Goal: Obtain resource: Download file/media

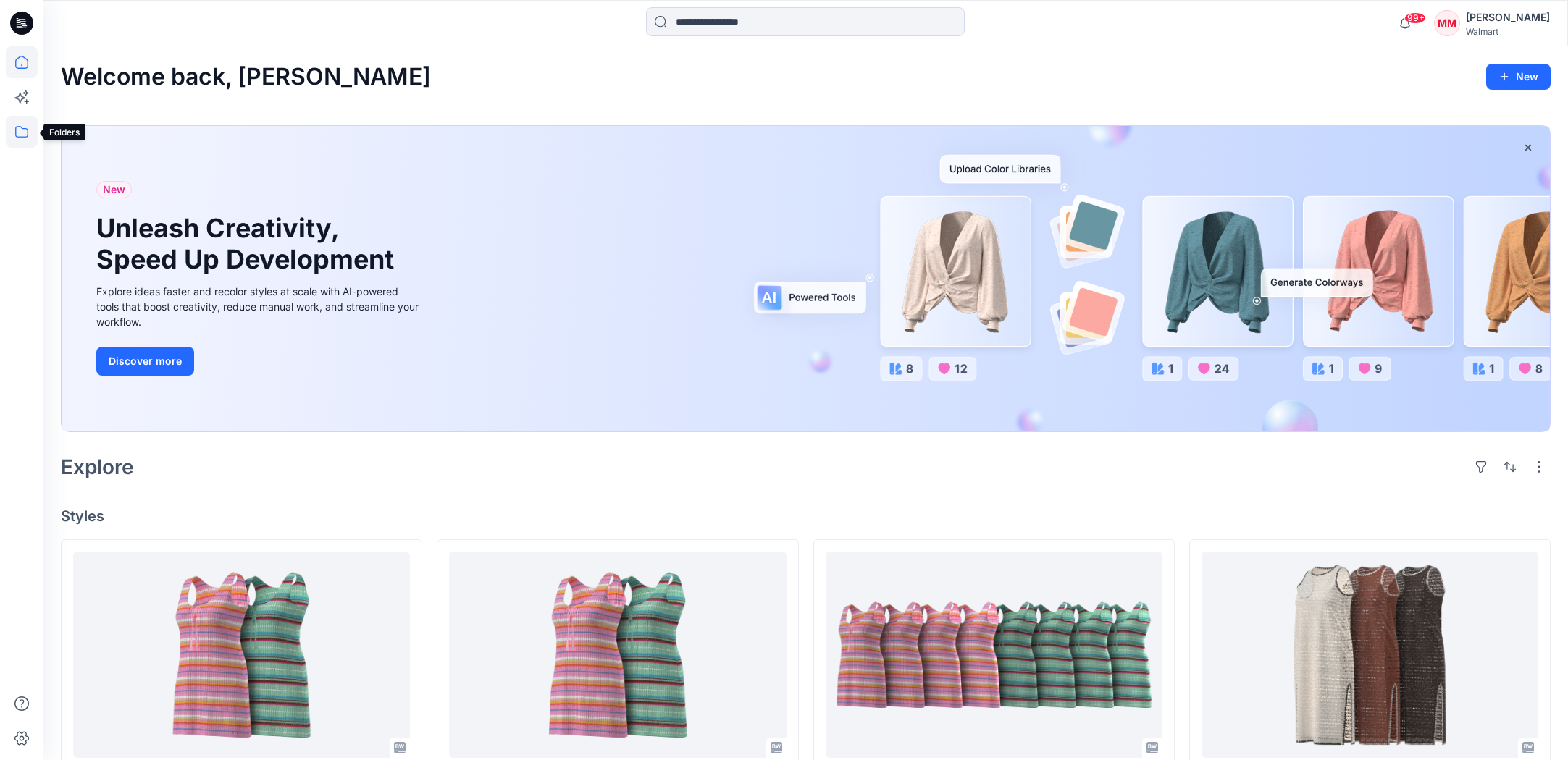
click at [21, 134] on icon at bounding box center [21, 131] width 32 height 32
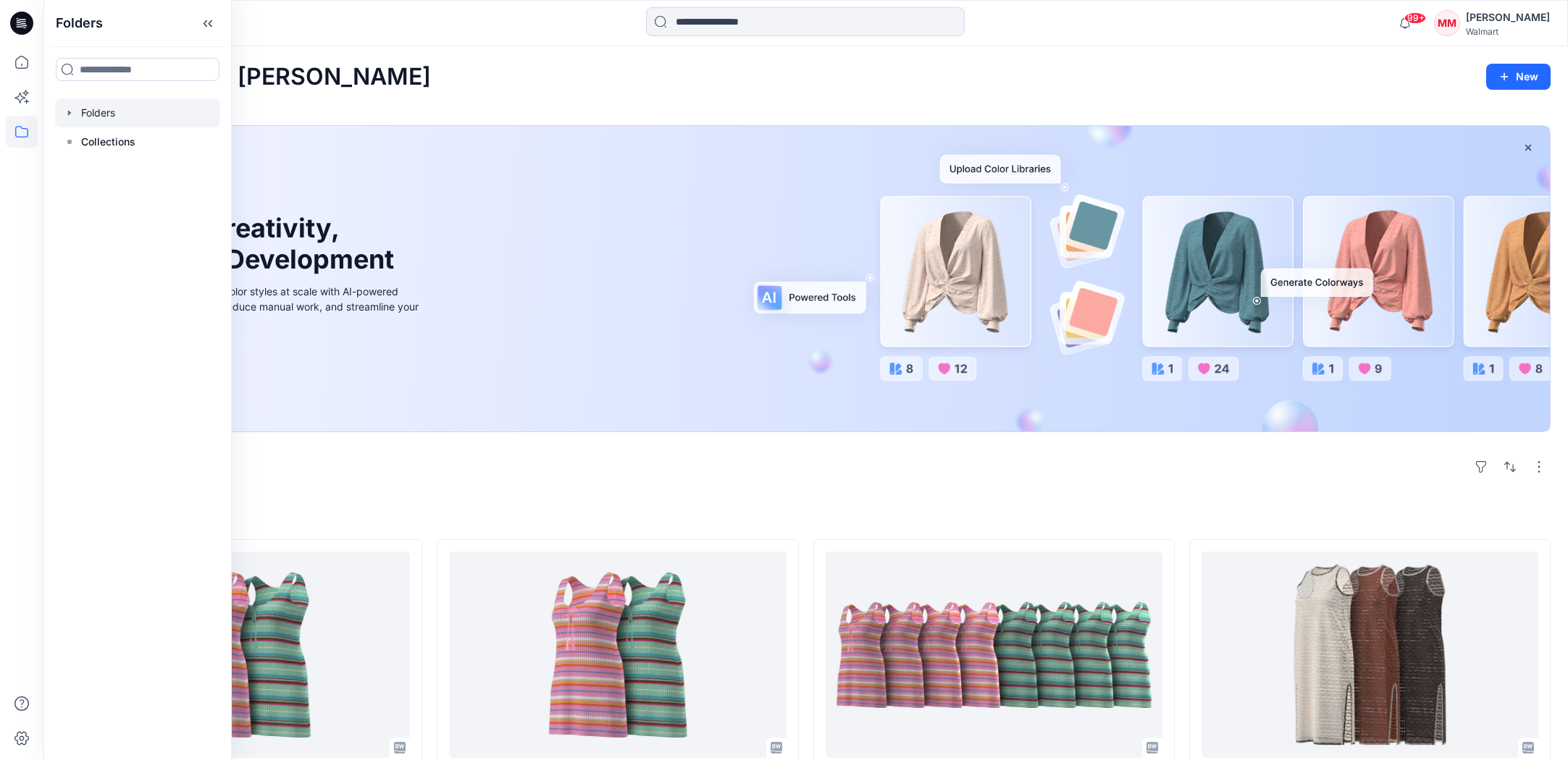
click at [67, 109] on icon "button" at bounding box center [70, 113] width 11 height 11
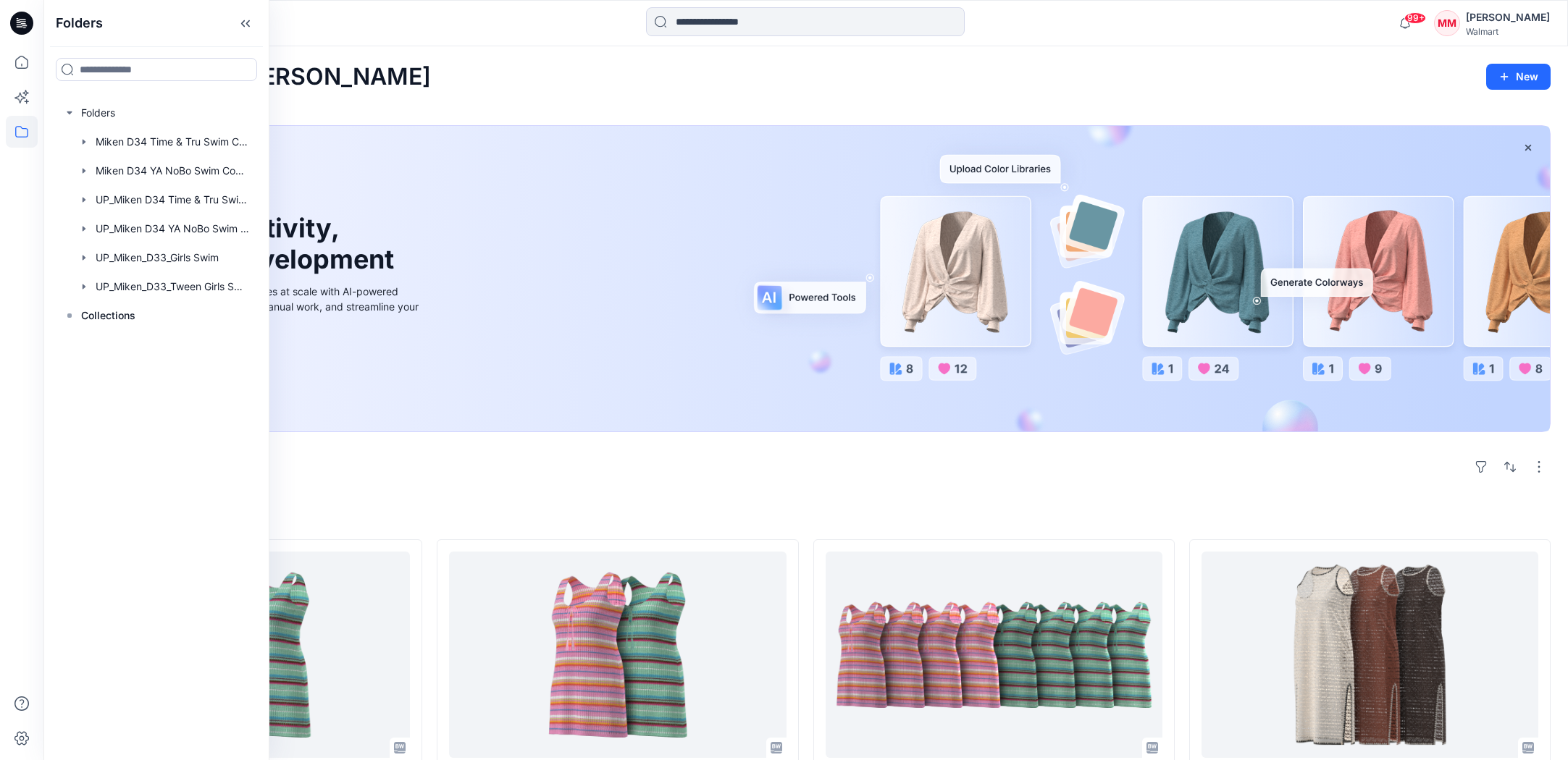
click at [1506, 30] on div "Walmart" at bounding box center [1508, 31] width 84 height 11
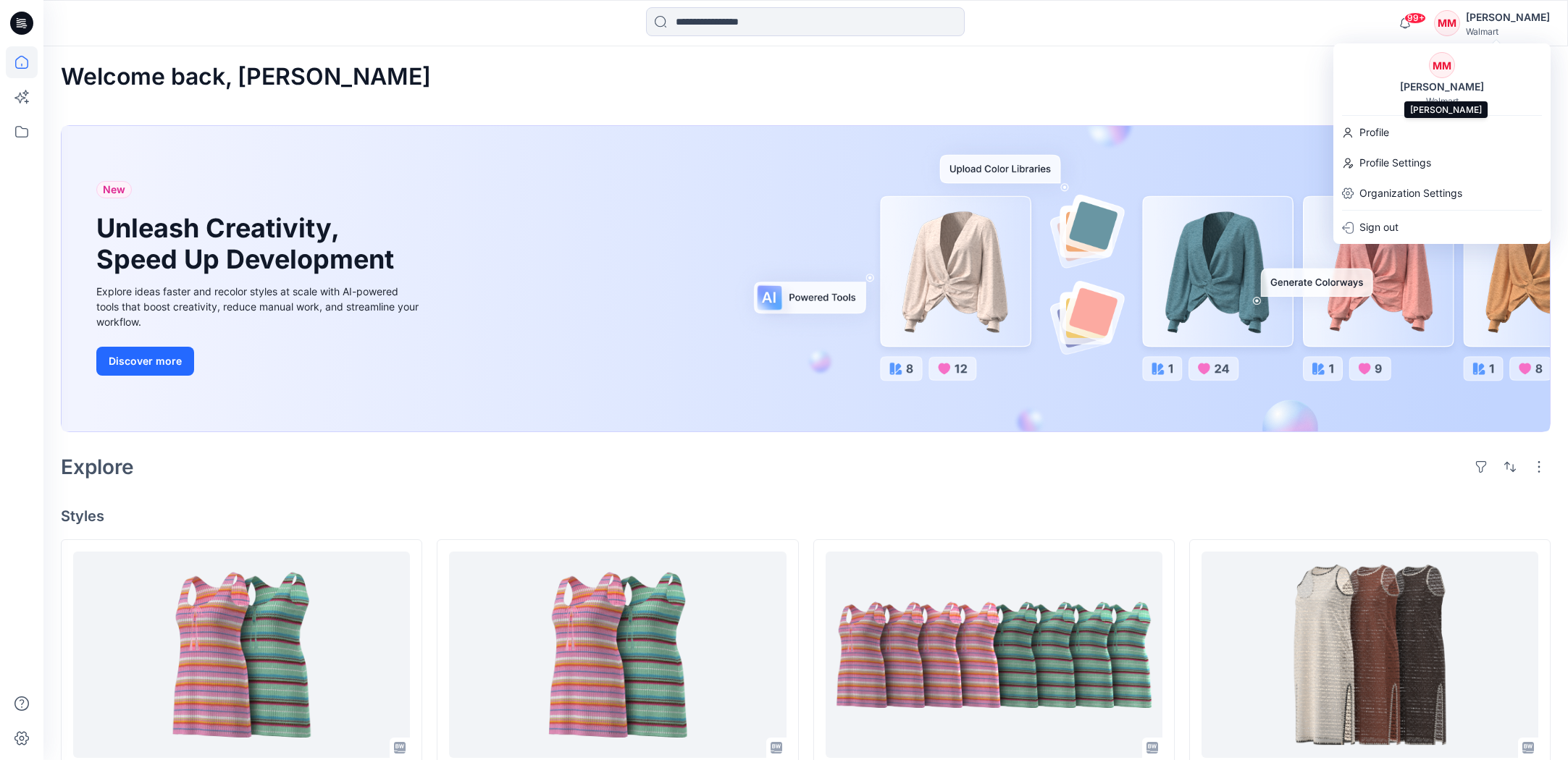
click at [1492, 79] on div "MM Michelle Minott Walmart" at bounding box center [1442, 79] width 217 height 54
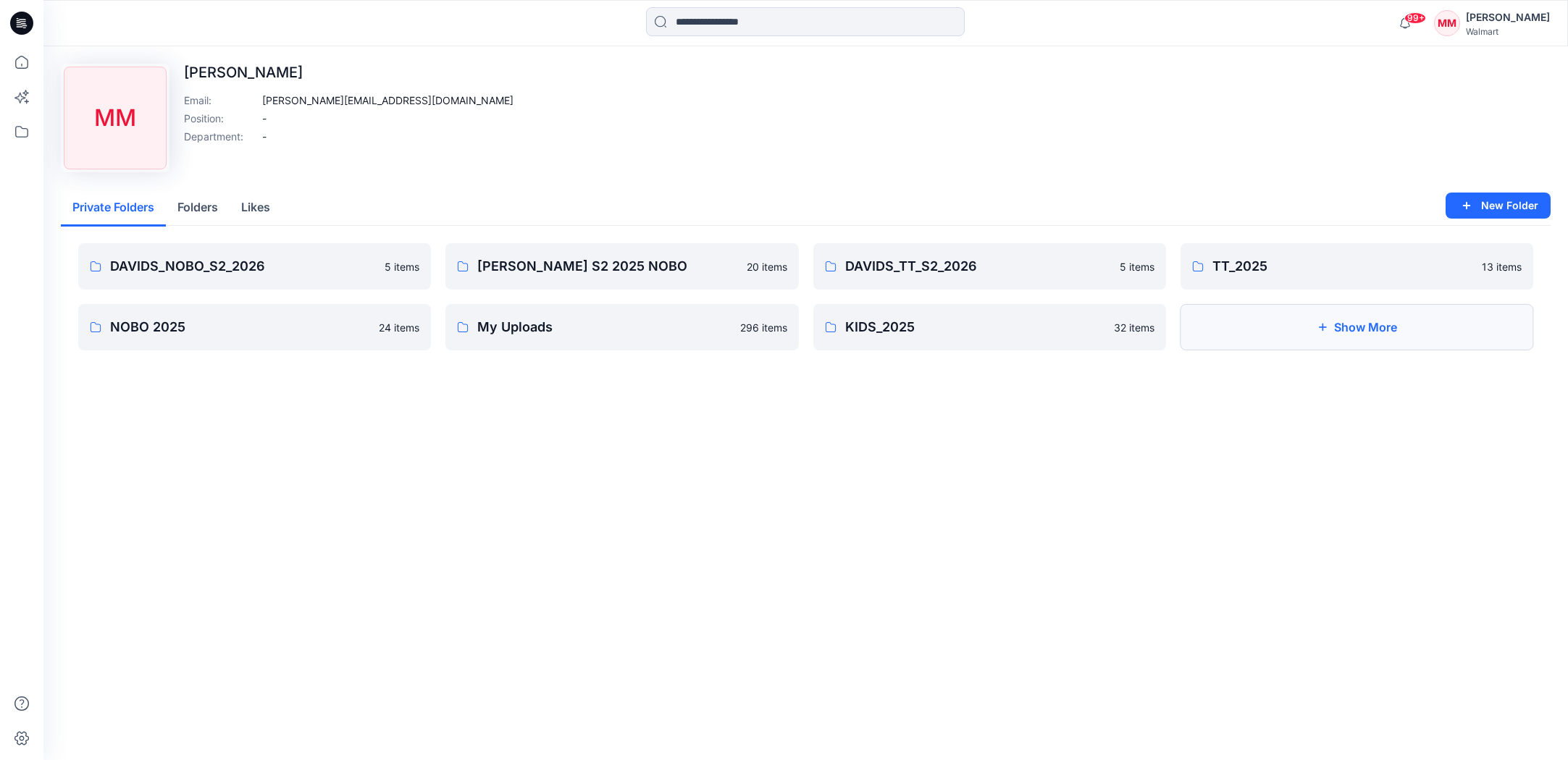
click at [1303, 332] on button "Show More" at bounding box center [1357, 327] width 353 height 46
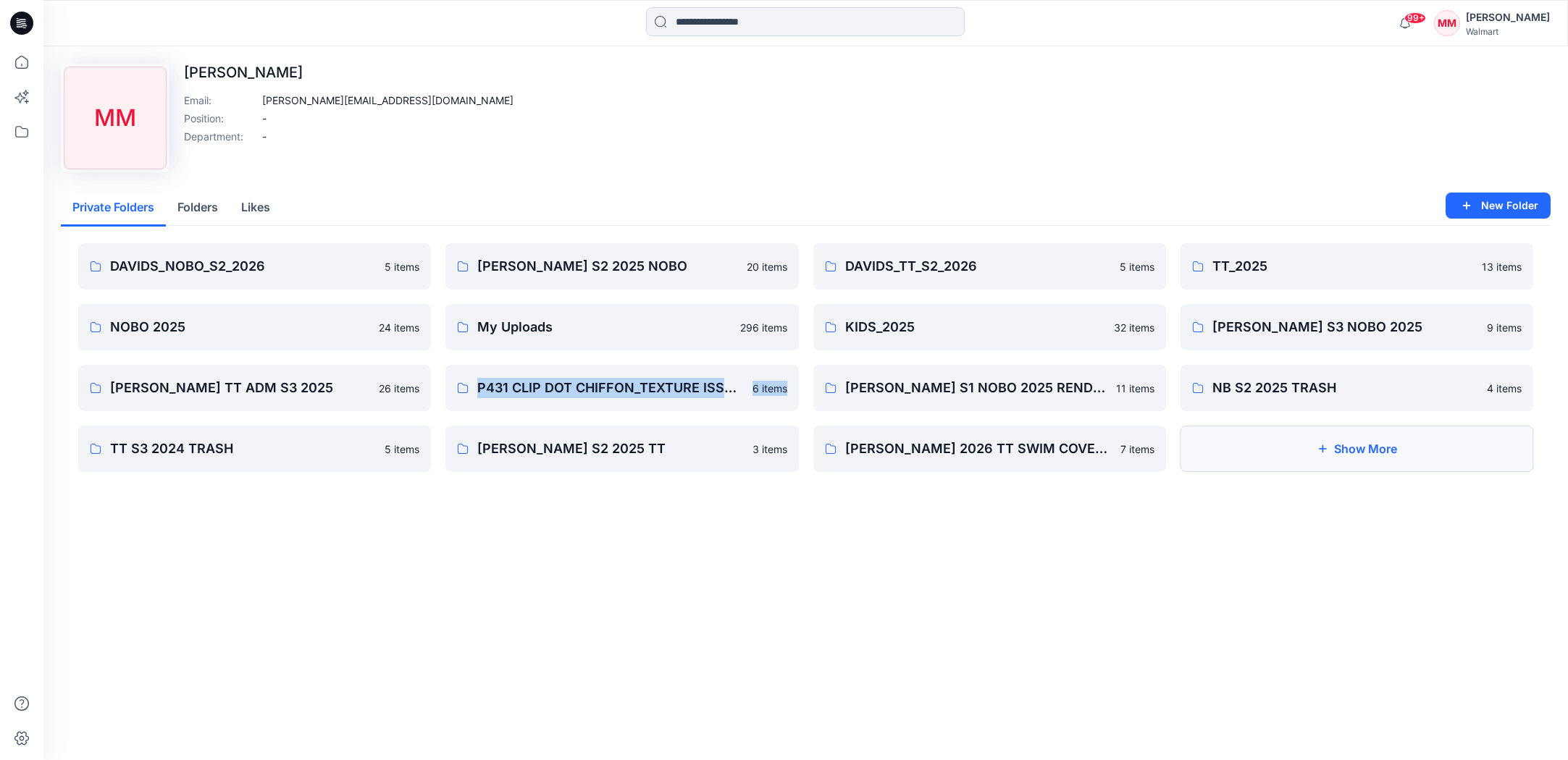
click at [1282, 458] on button "Show More" at bounding box center [1357, 448] width 353 height 46
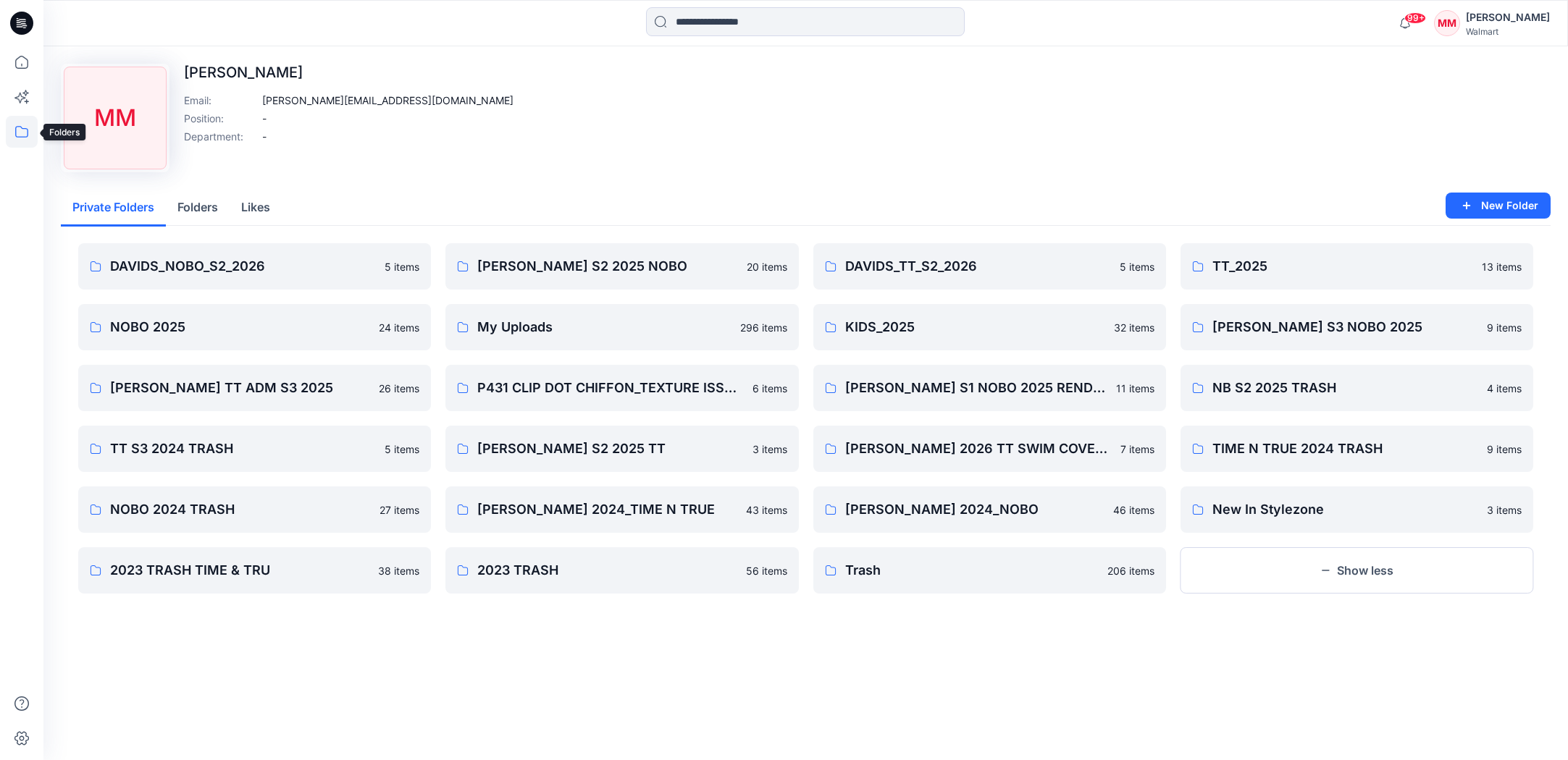
click at [19, 141] on icon at bounding box center [21, 131] width 32 height 32
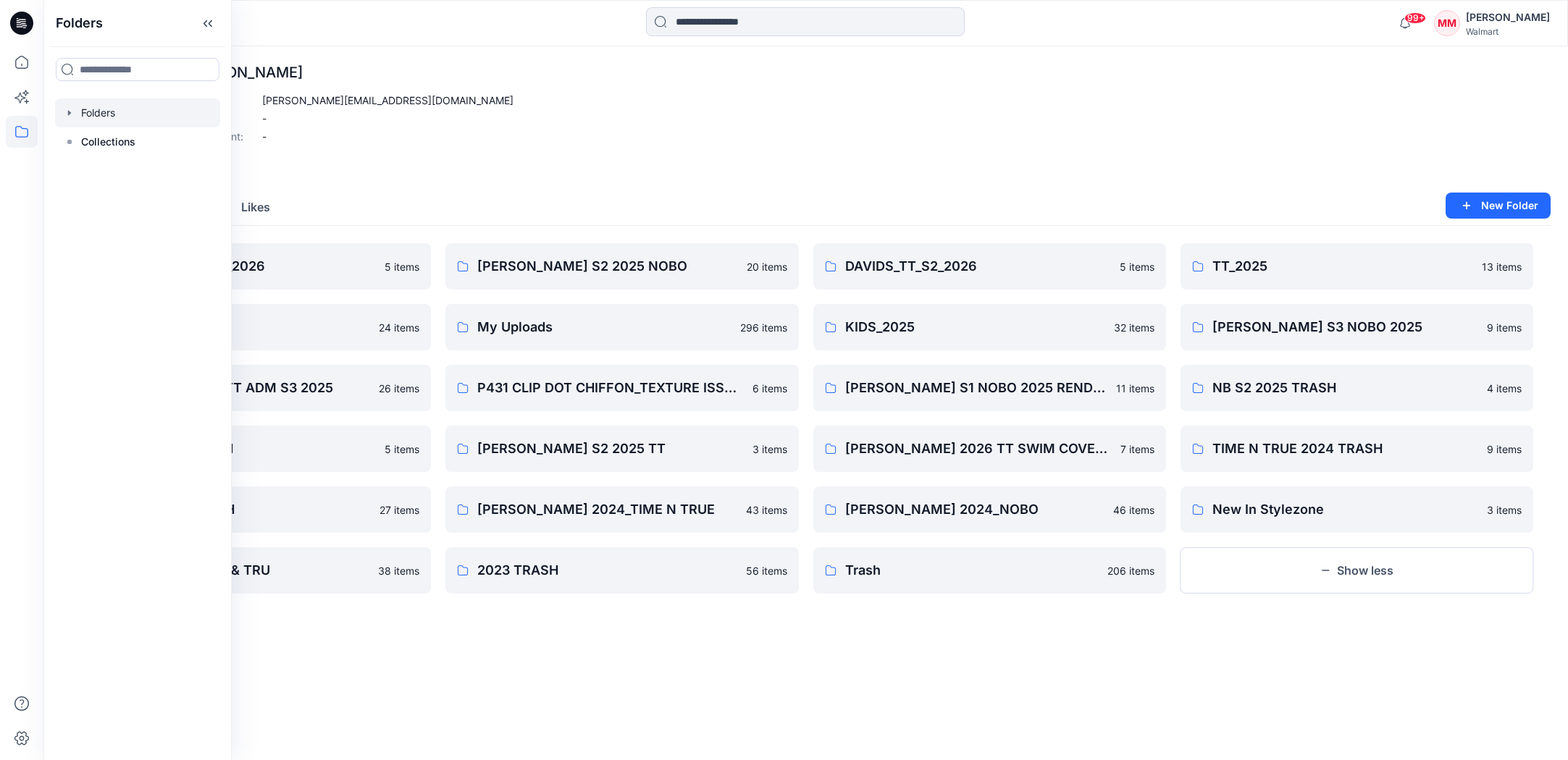
click at [71, 118] on icon "button" at bounding box center [70, 113] width 11 height 11
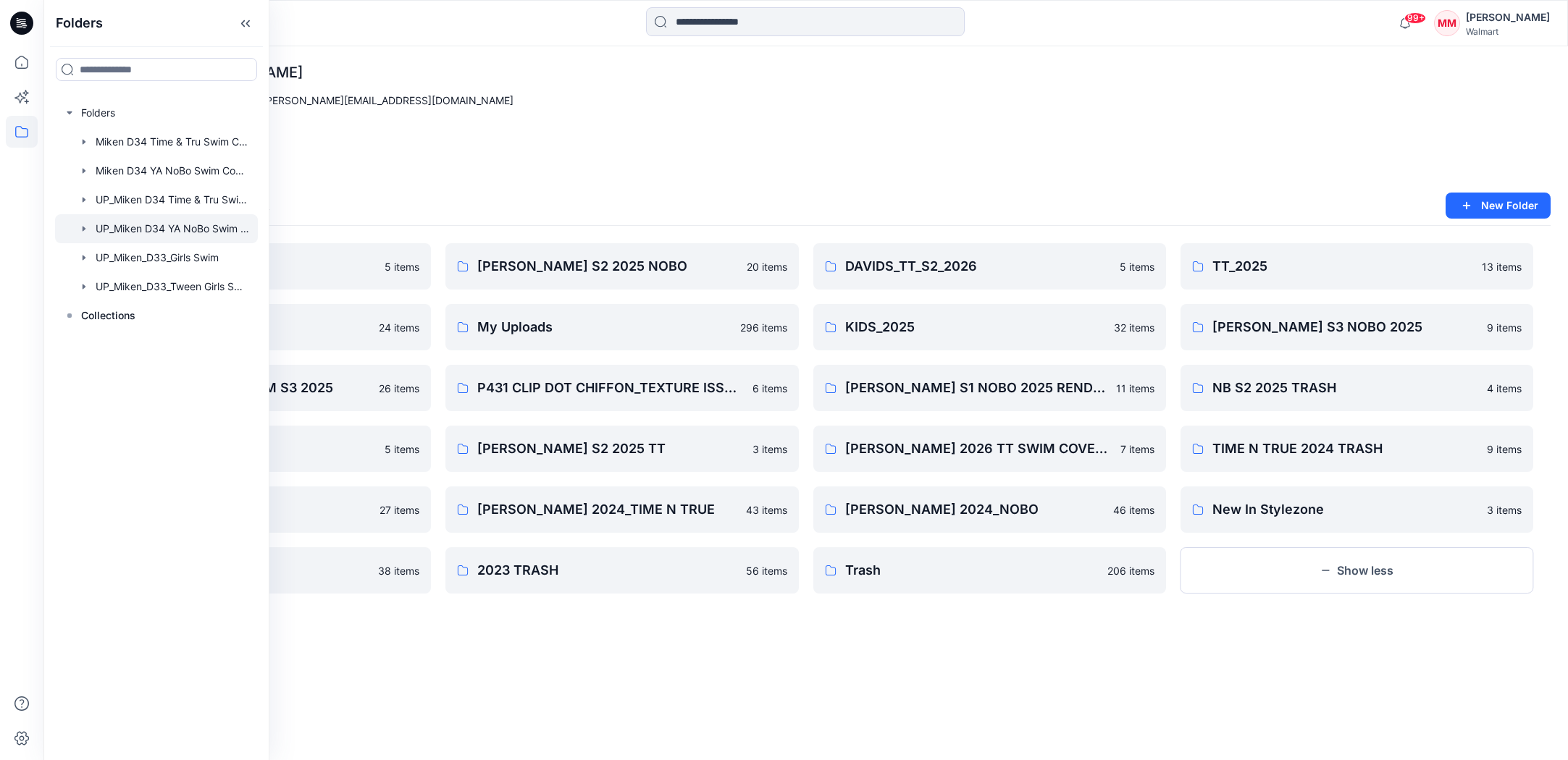
click at [147, 228] on div at bounding box center [157, 228] width 203 height 29
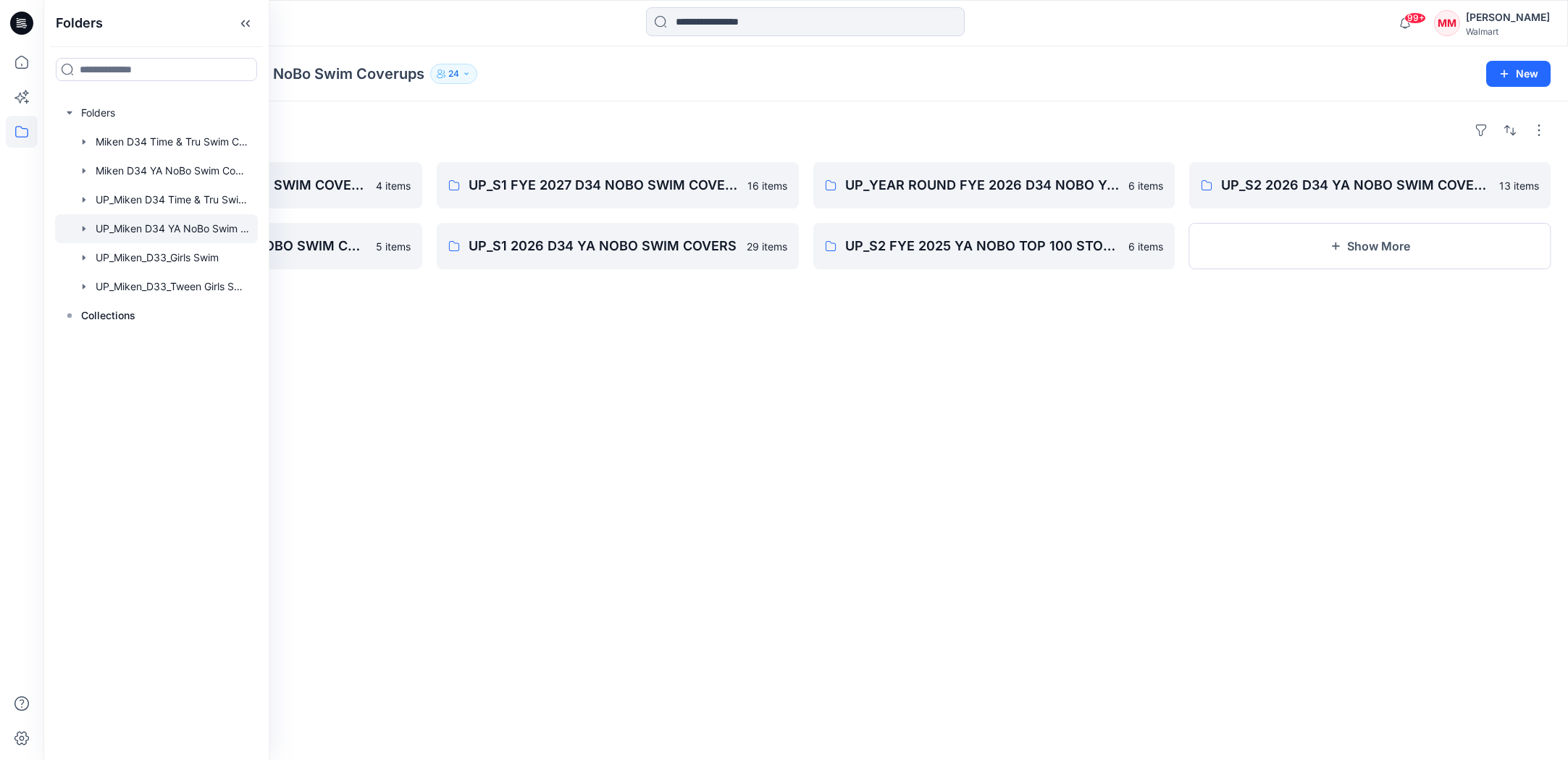
click at [732, 584] on div "Folders UP_S2 FYE 2027 D34 NOBO SWIM COVERS 4 items UP_S3 FYE 2026 D34 YA NOBO …" at bounding box center [805, 430] width 1524 height 659
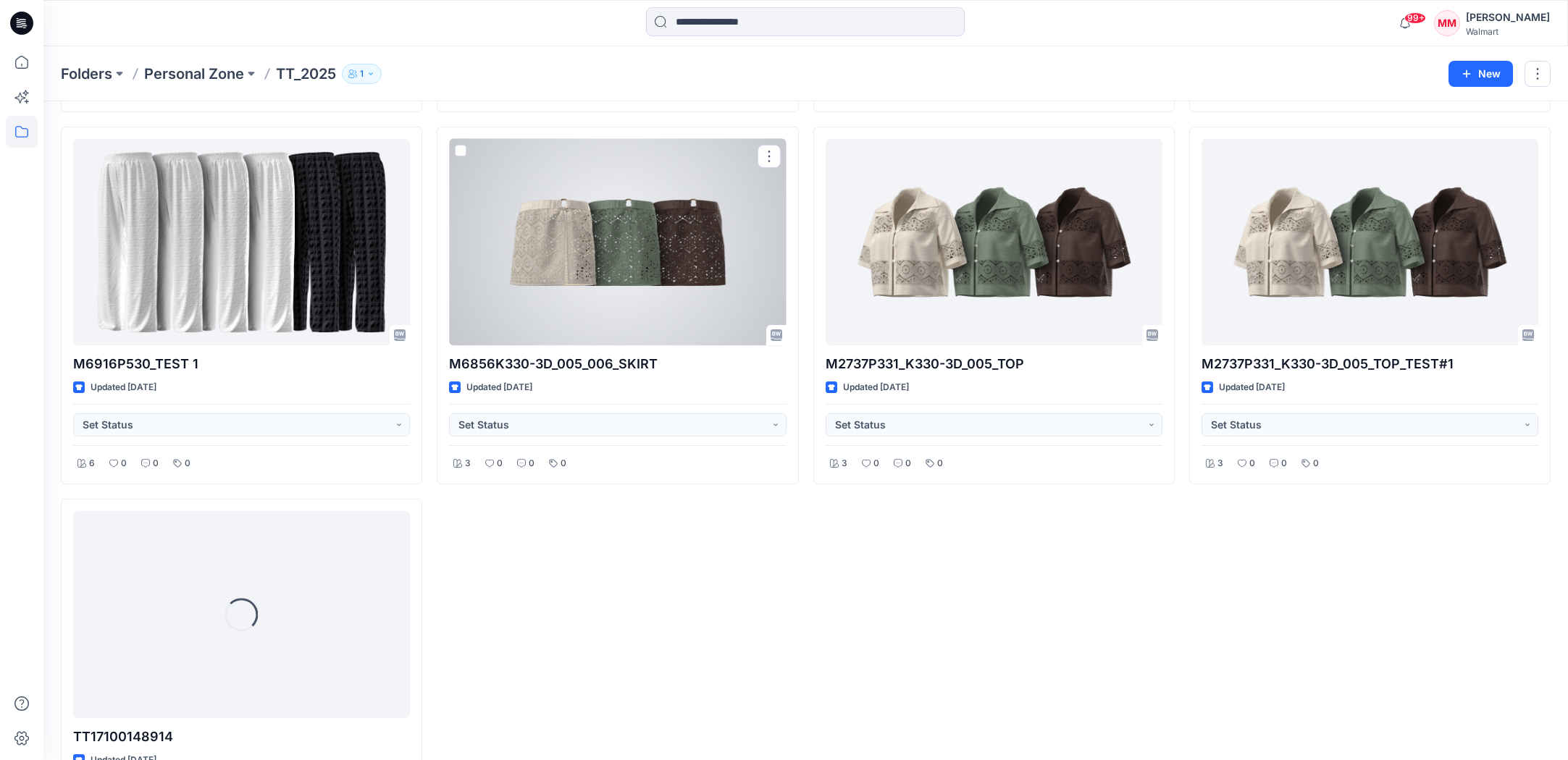
scroll to position [896, 0]
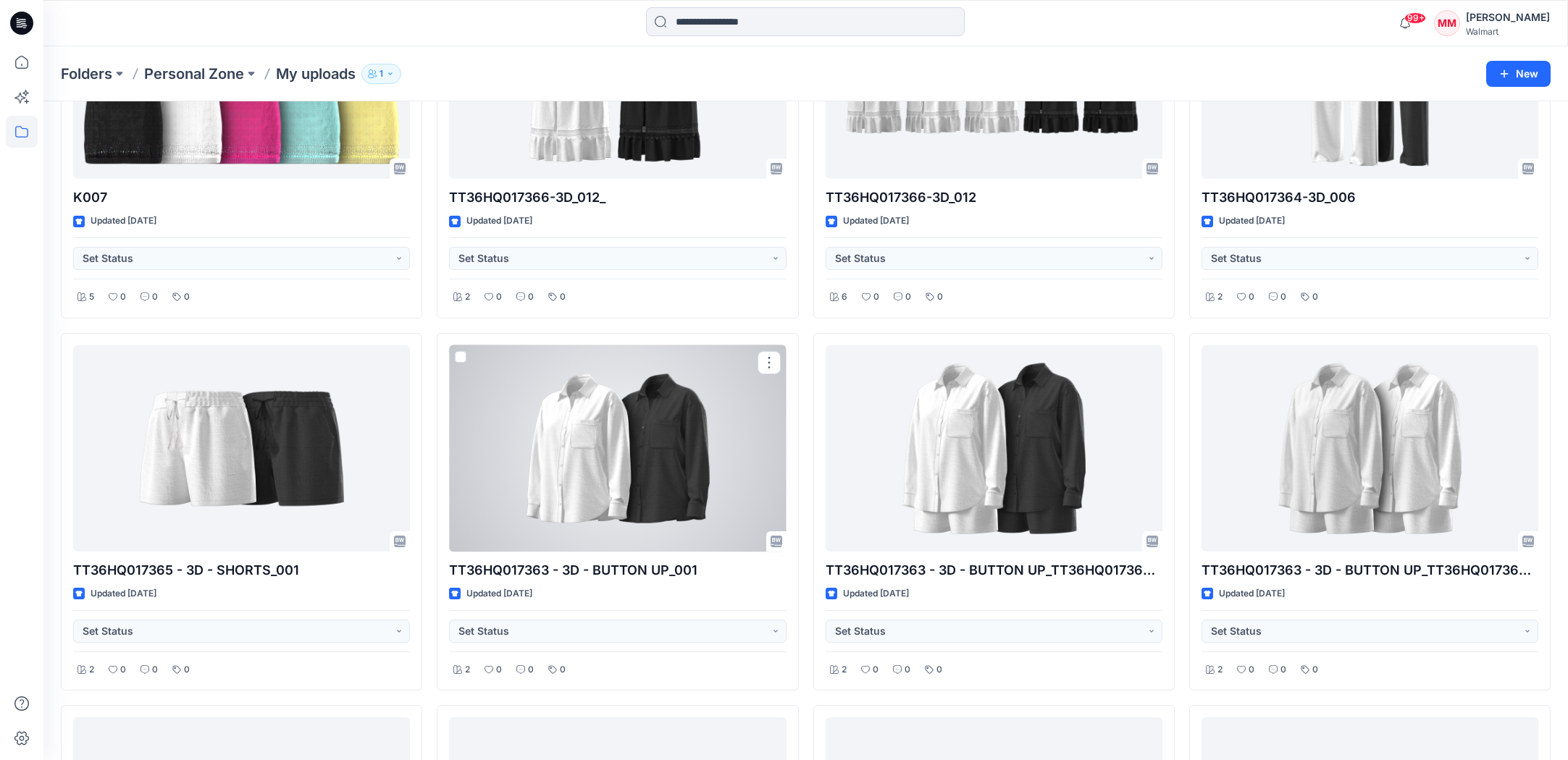
scroll to position [745, 0]
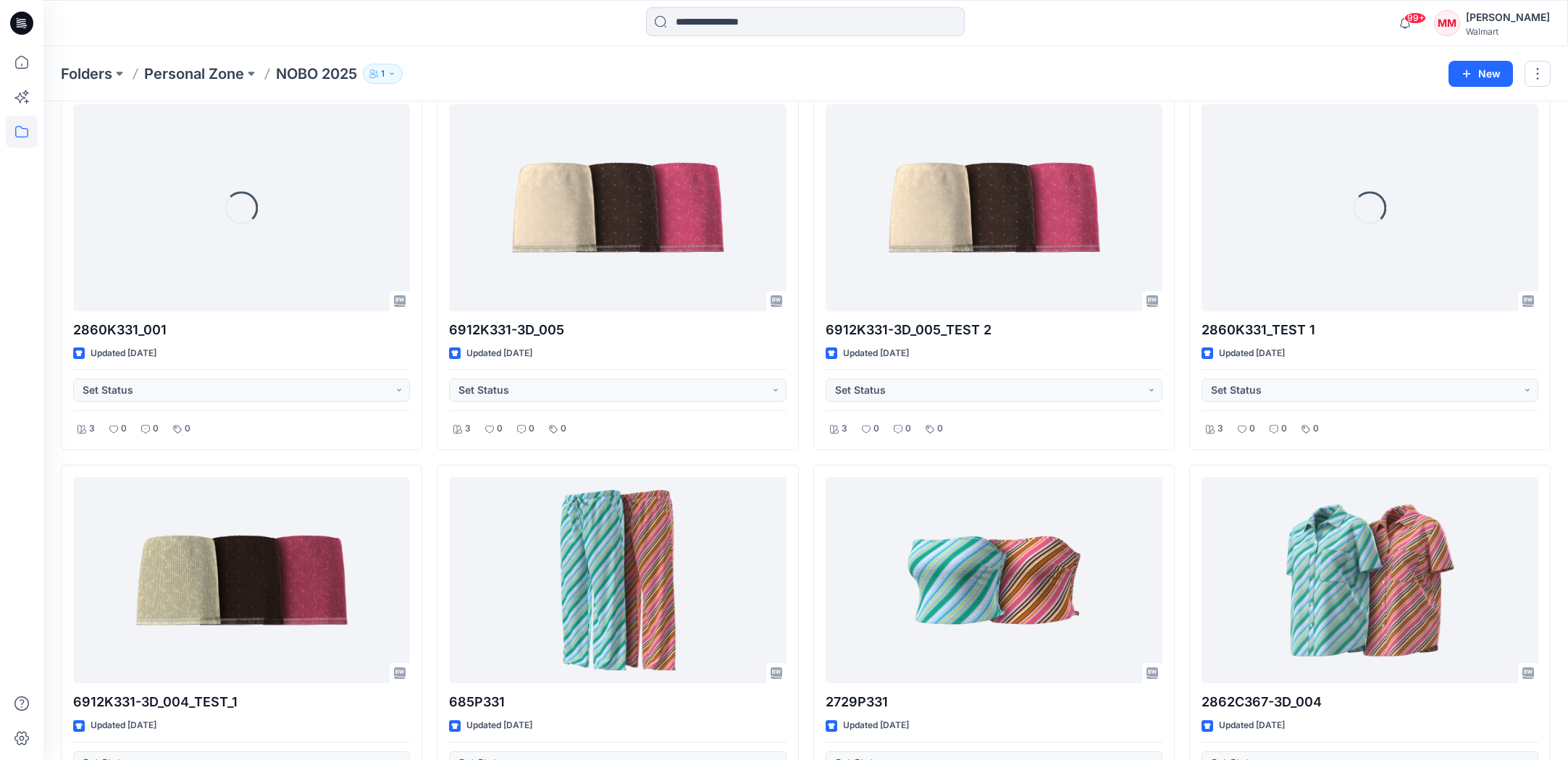
scroll to position [1641, 0]
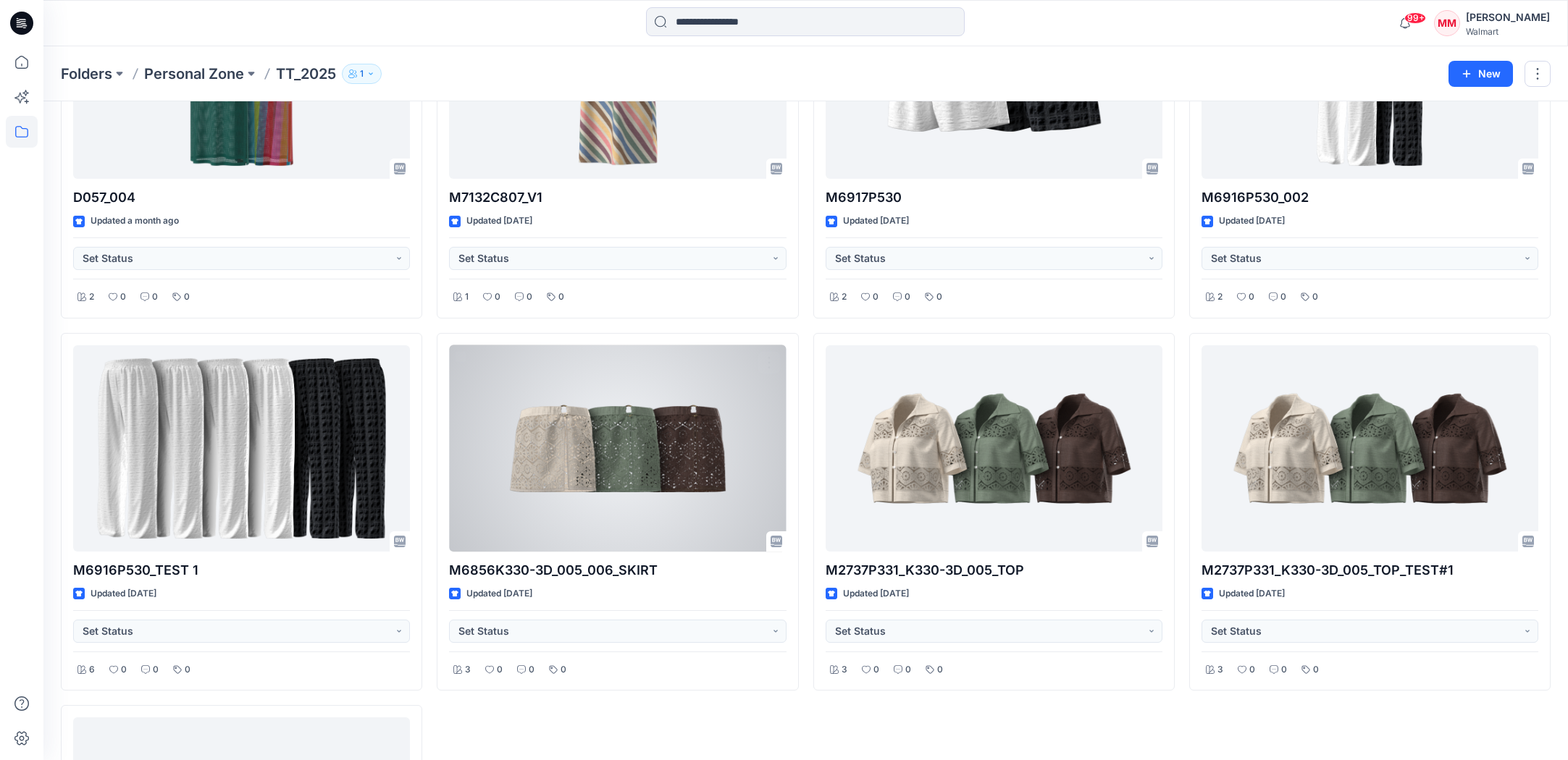
scroll to position [896, 0]
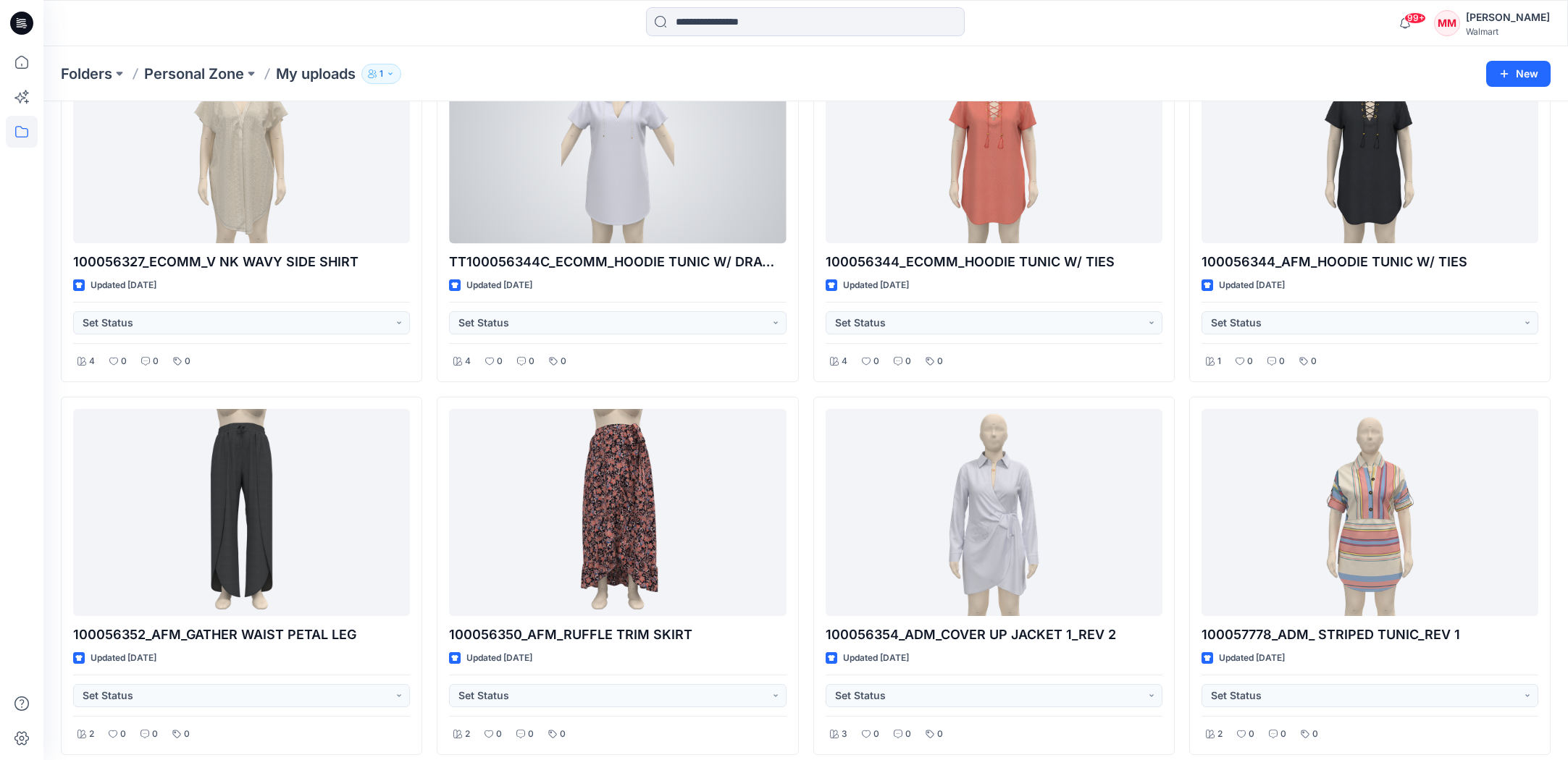
scroll to position [7285, 0]
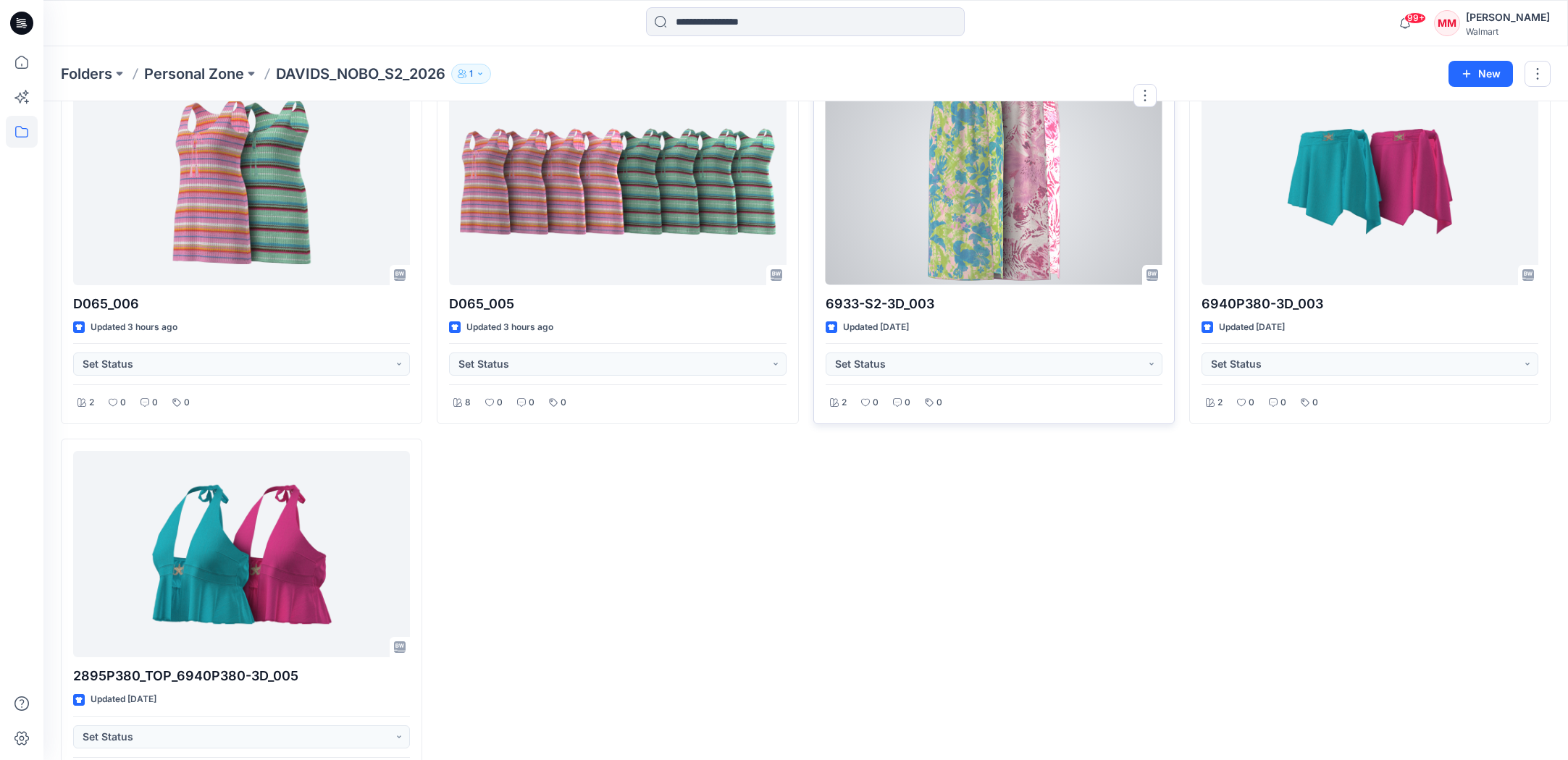
scroll to position [151, 0]
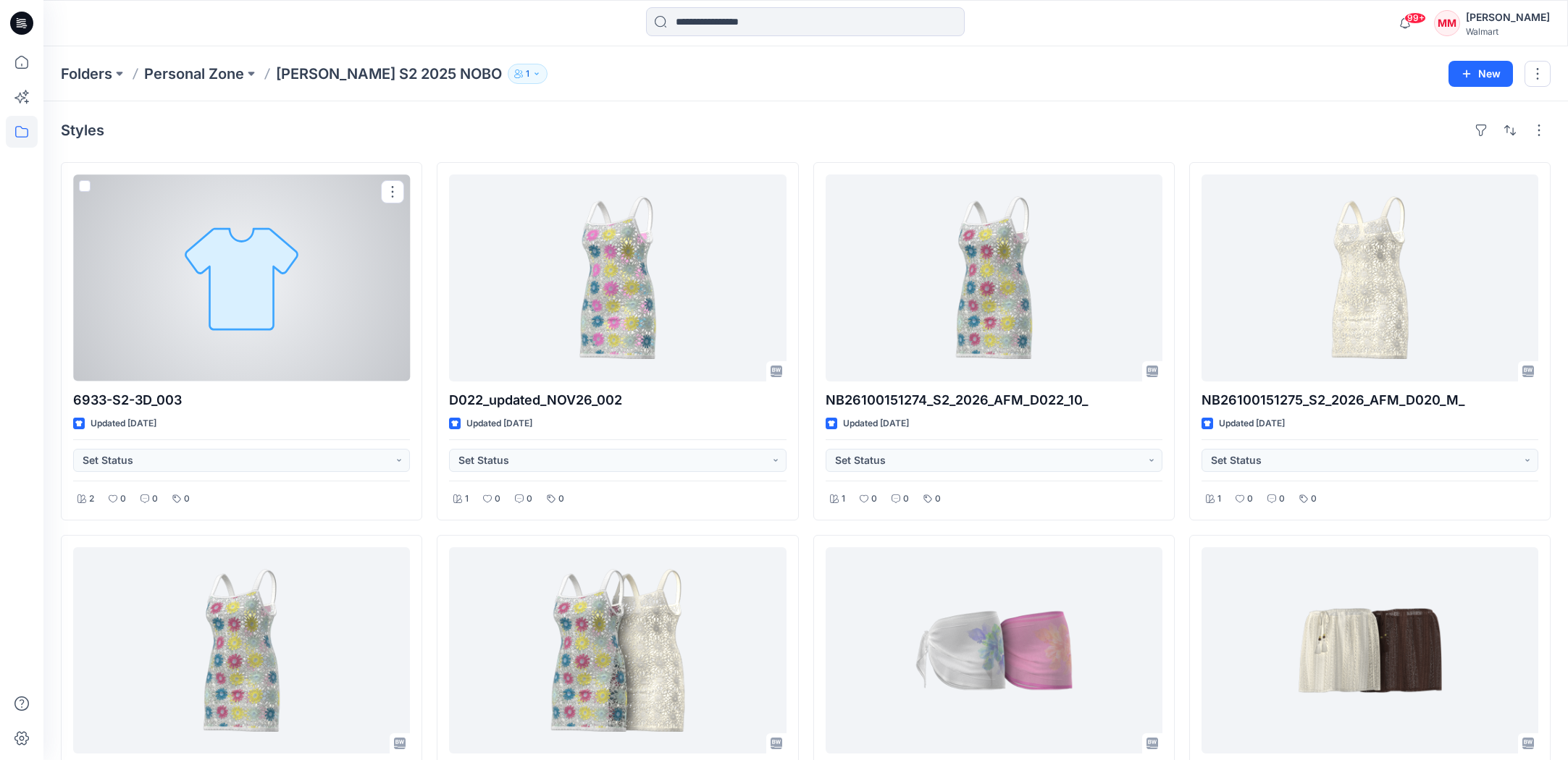
click at [255, 285] on div at bounding box center [242, 278] width 337 height 207
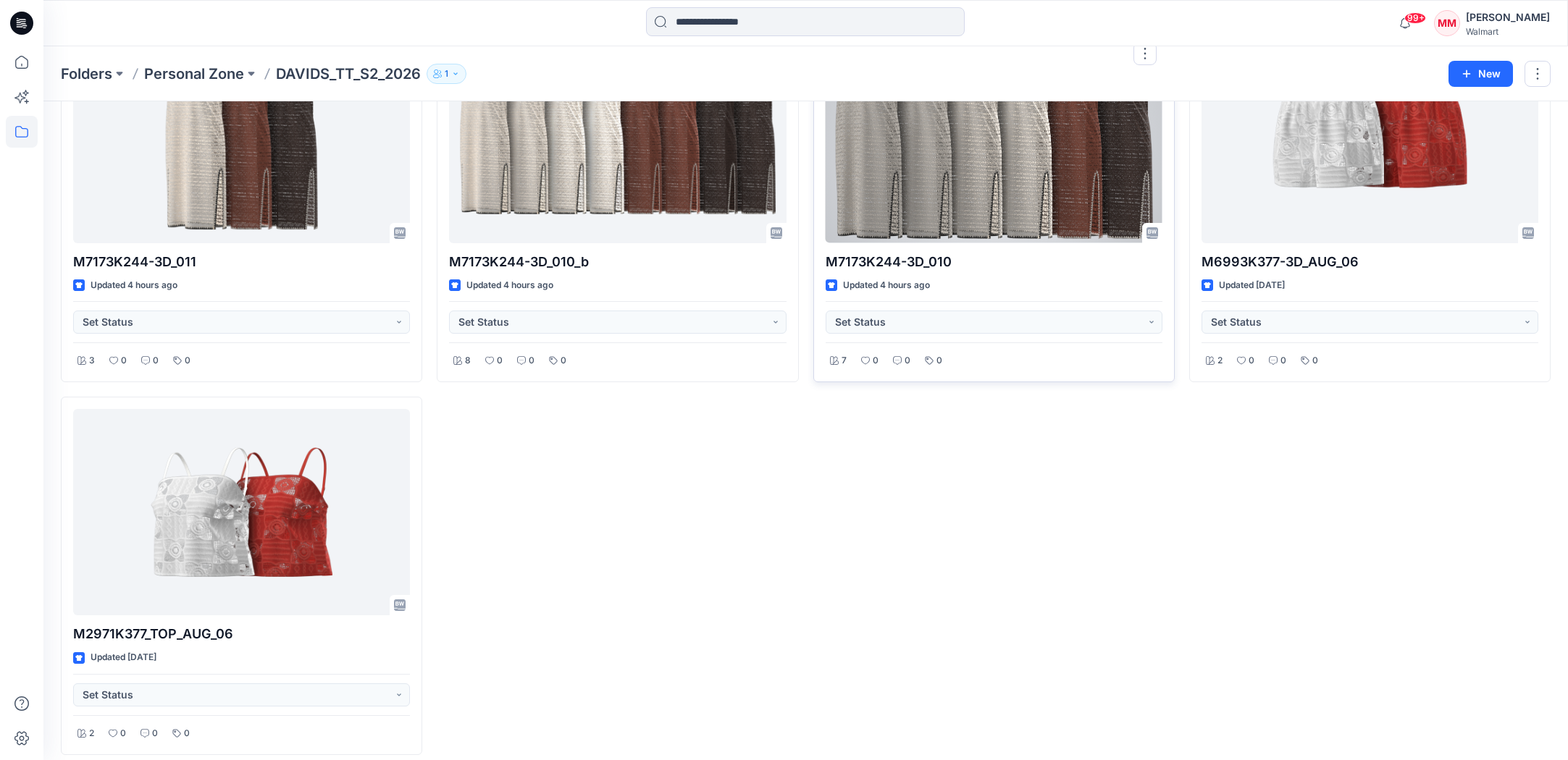
scroll to position [151, 0]
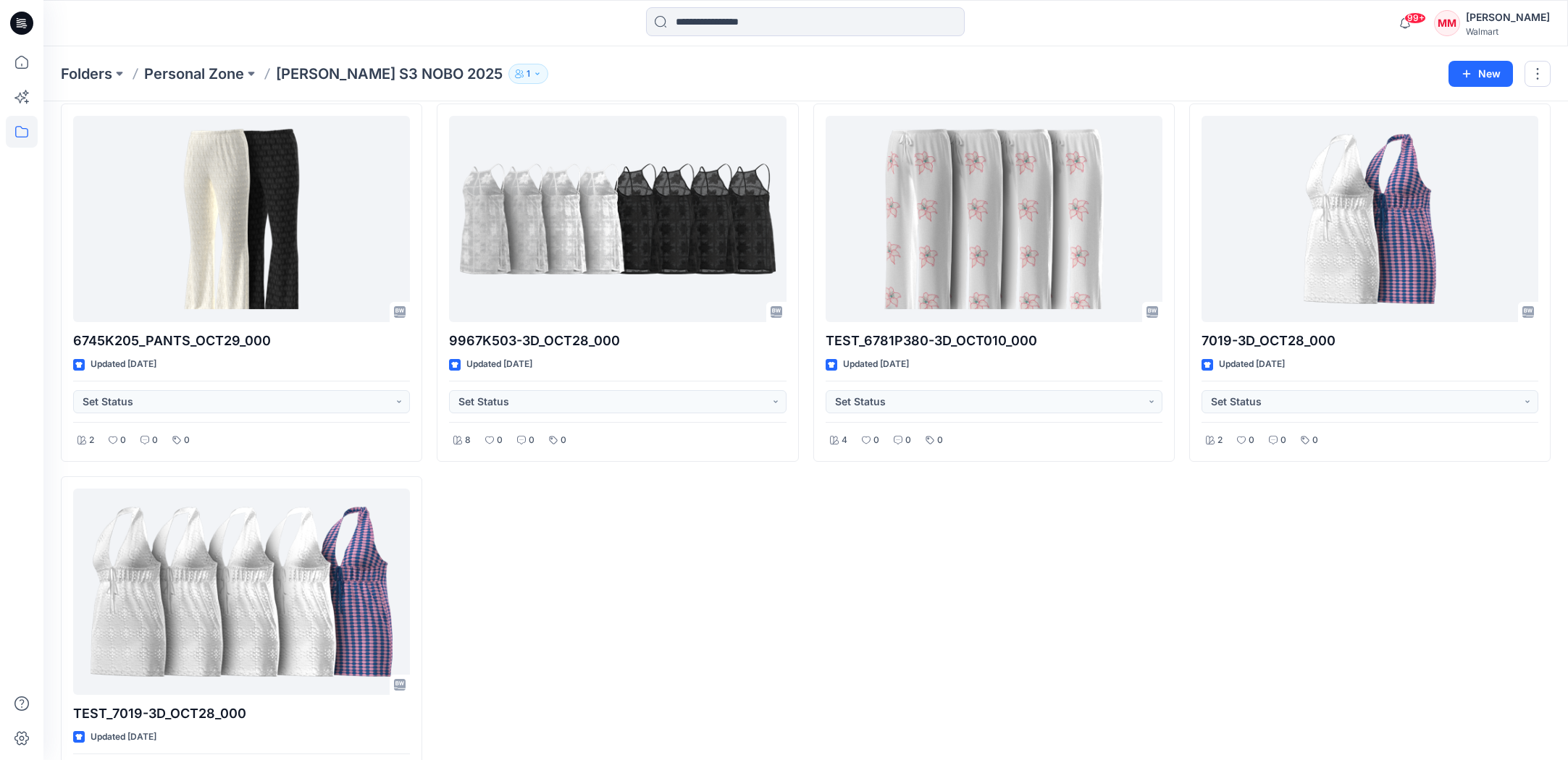
scroll to position [523, 0]
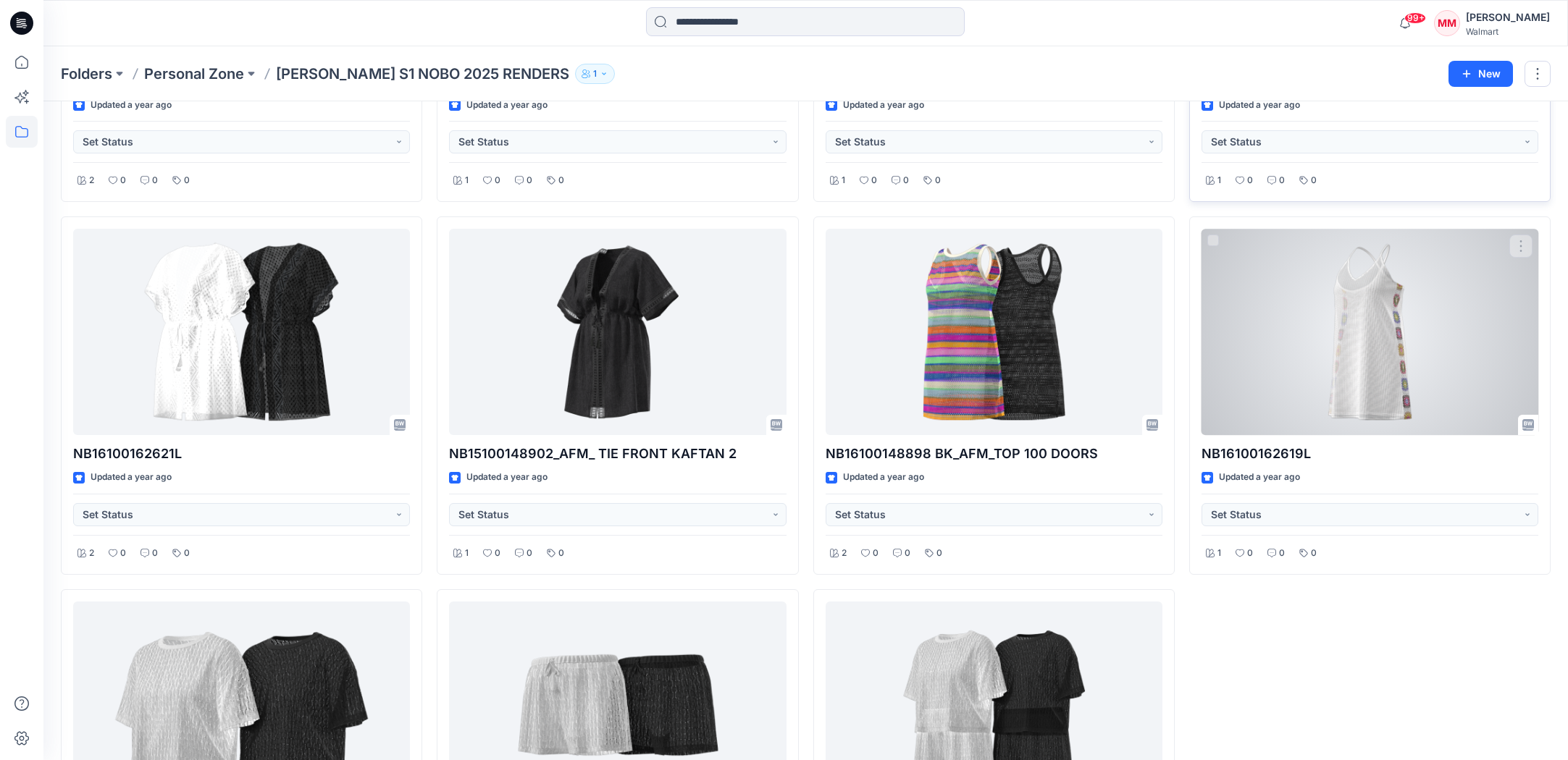
scroll to position [523, 0]
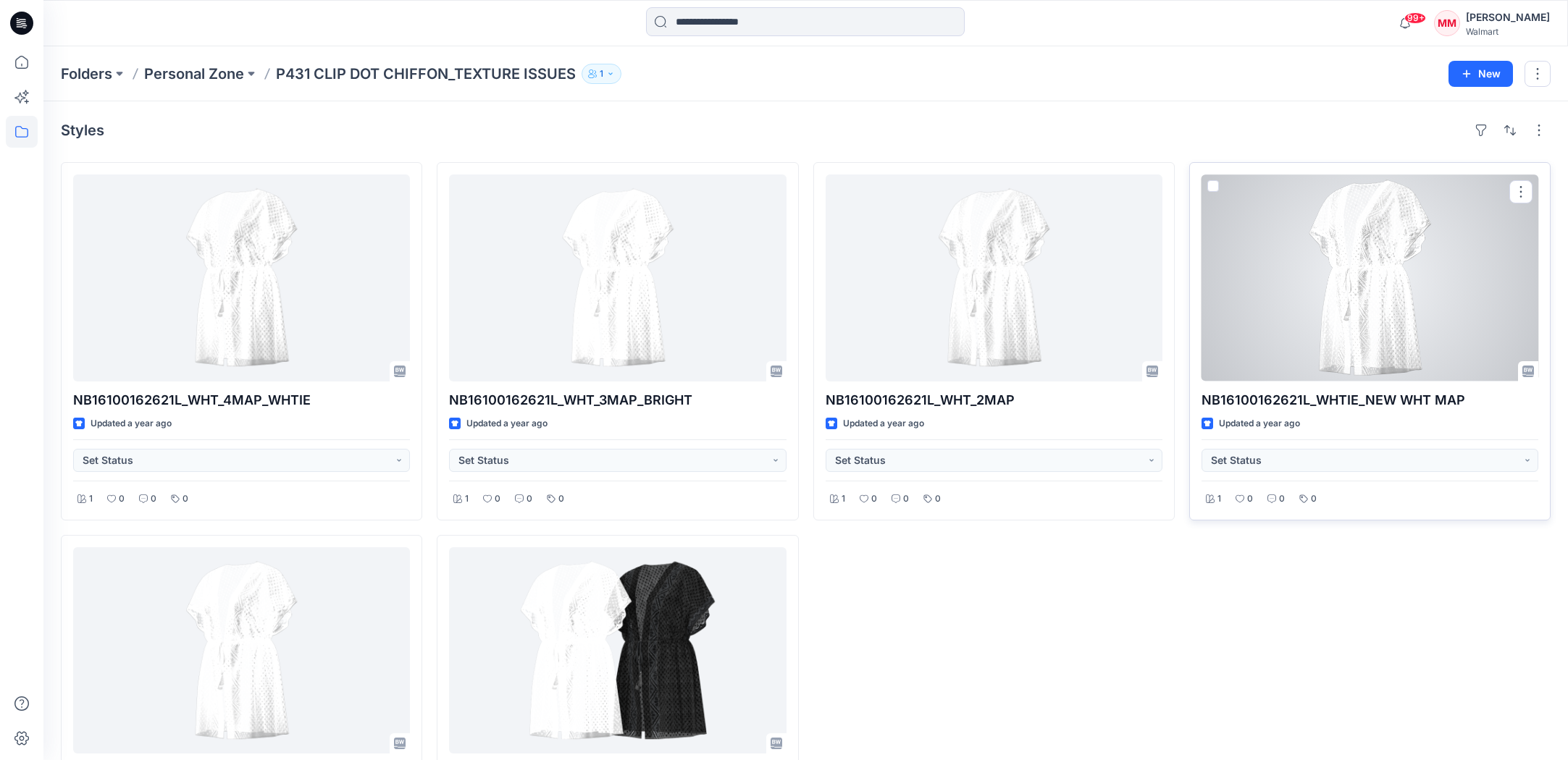
scroll to position [151, 0]
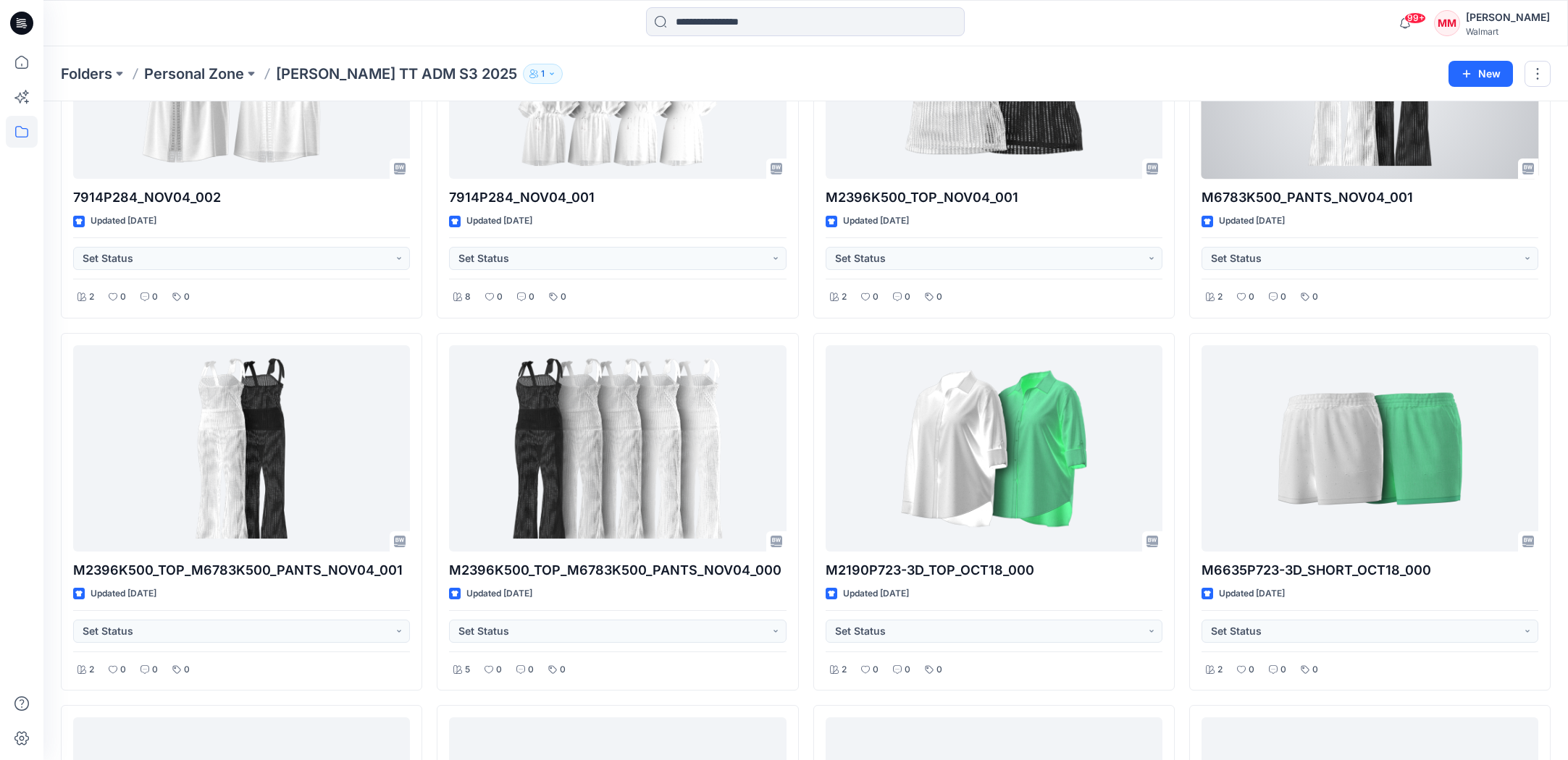
scroll to position [635, 0]
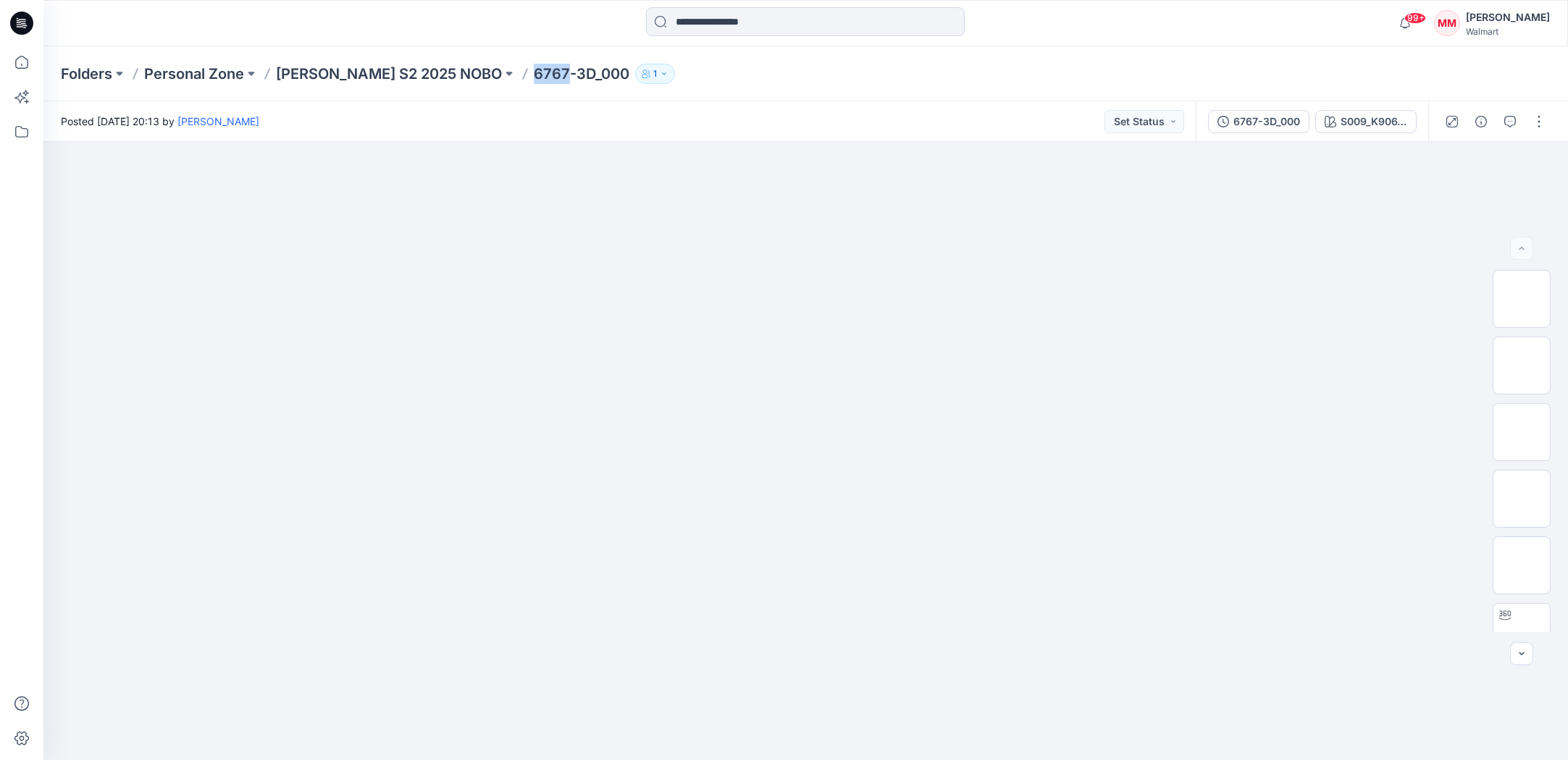
drag, startPoint x: 507, startPoint y: 74, endPoint x: 535, endPoint y: 79, distance: 28.4
click at [539, 76] on div "Folders Personal Zone [PERSON_NAME] S2 2025 NOBO 6767-3D_000 1" at bounding box center [750, 74] width 1377 height 20
copy p "6767"
click at [487, 30] on div at bounding box center [805, 23] width 762 height 32
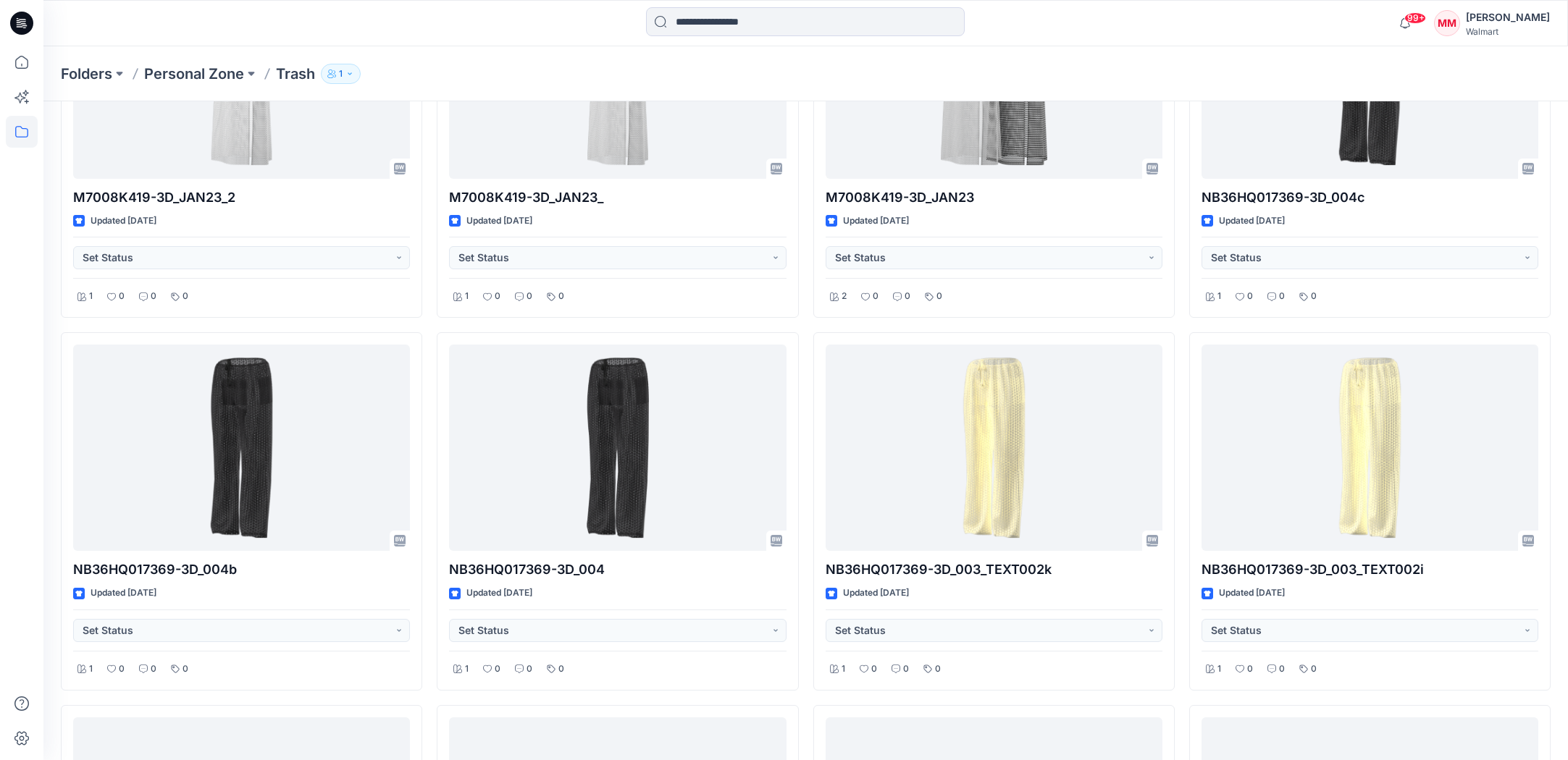
scroll to position [1729, 0]
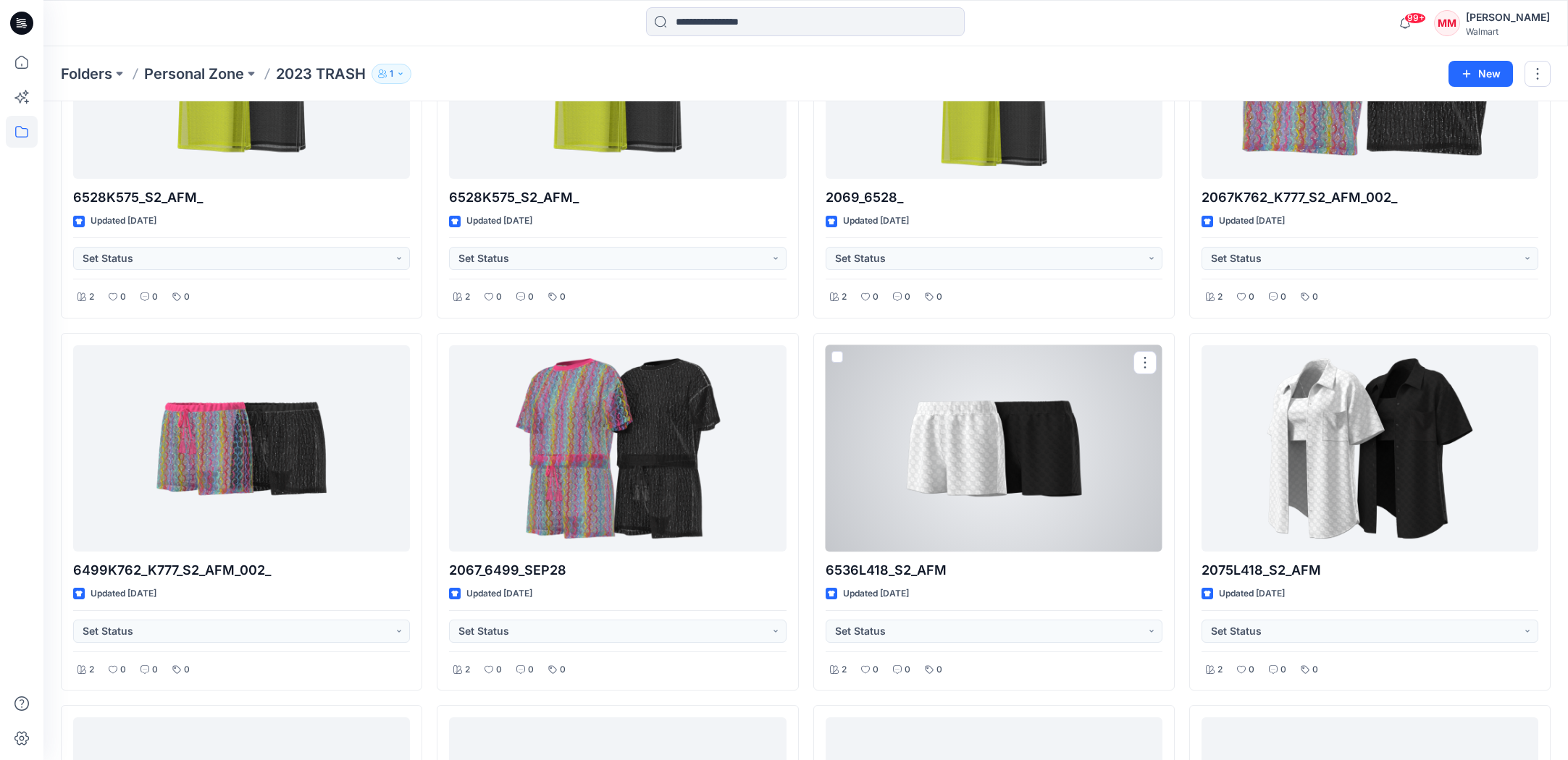
scroll to position [885, 0]
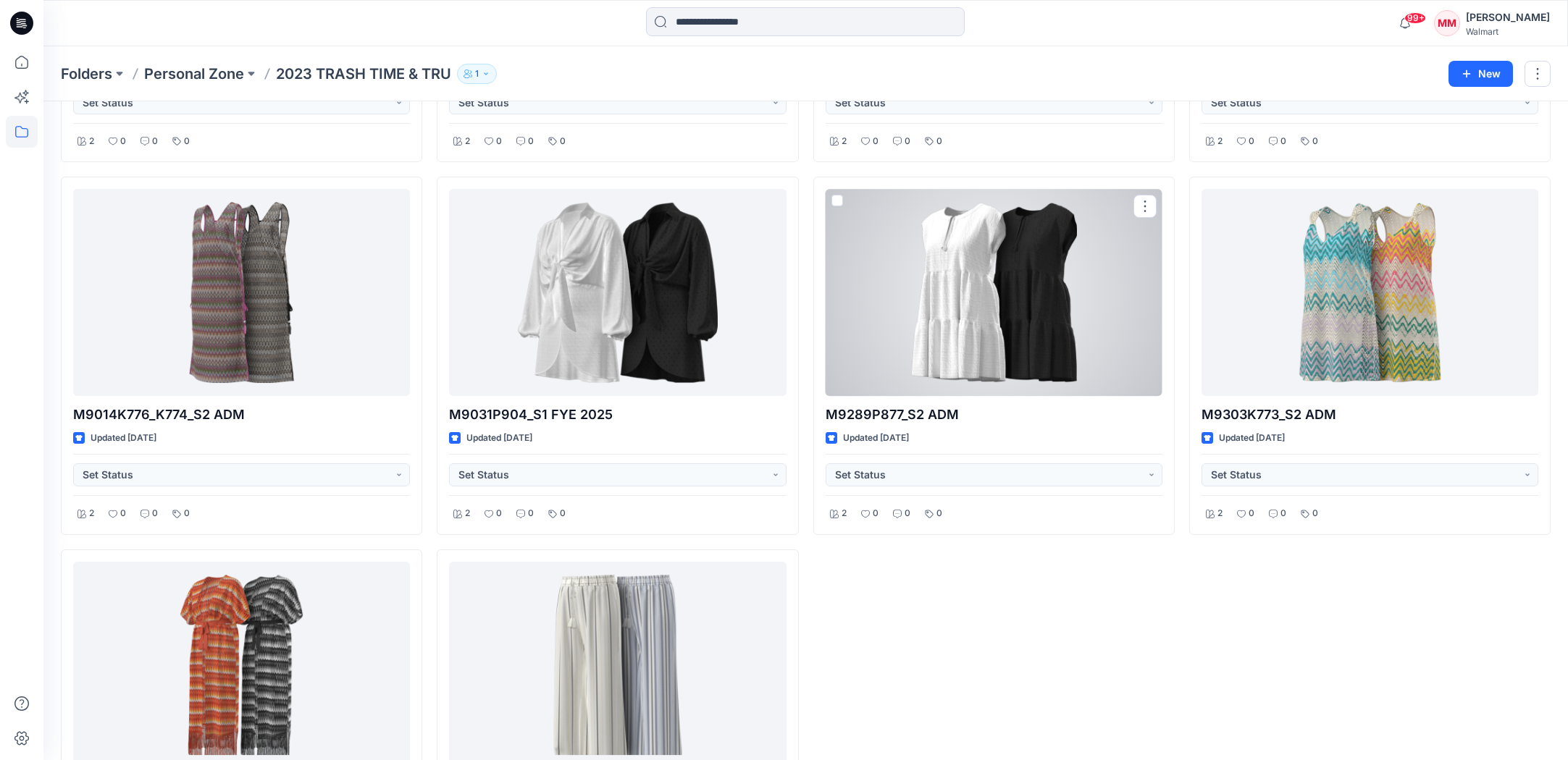
scroll to position [3133, 0]
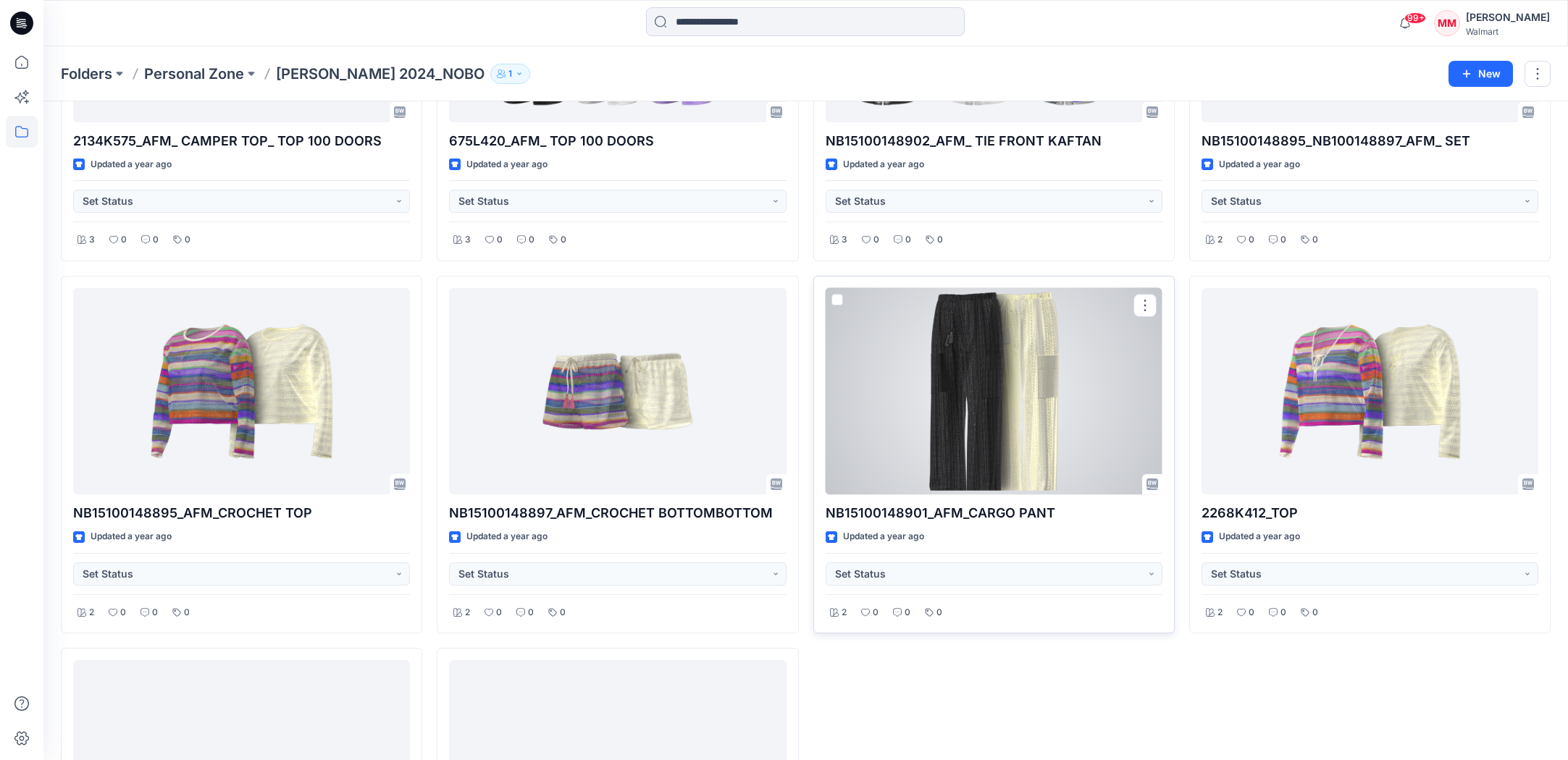
scroll to position [3877, 0]
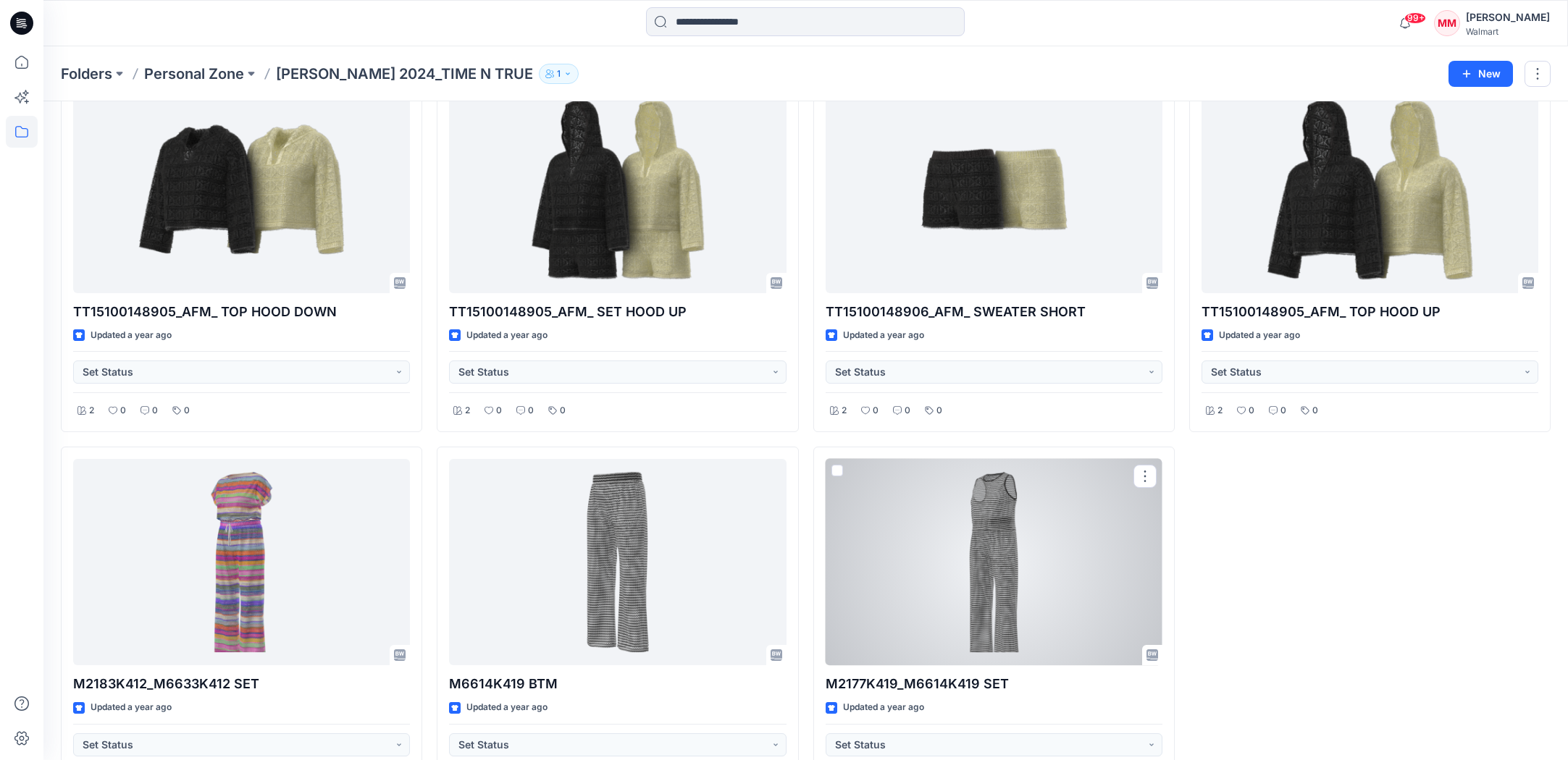
scroll to position [3505, 0]
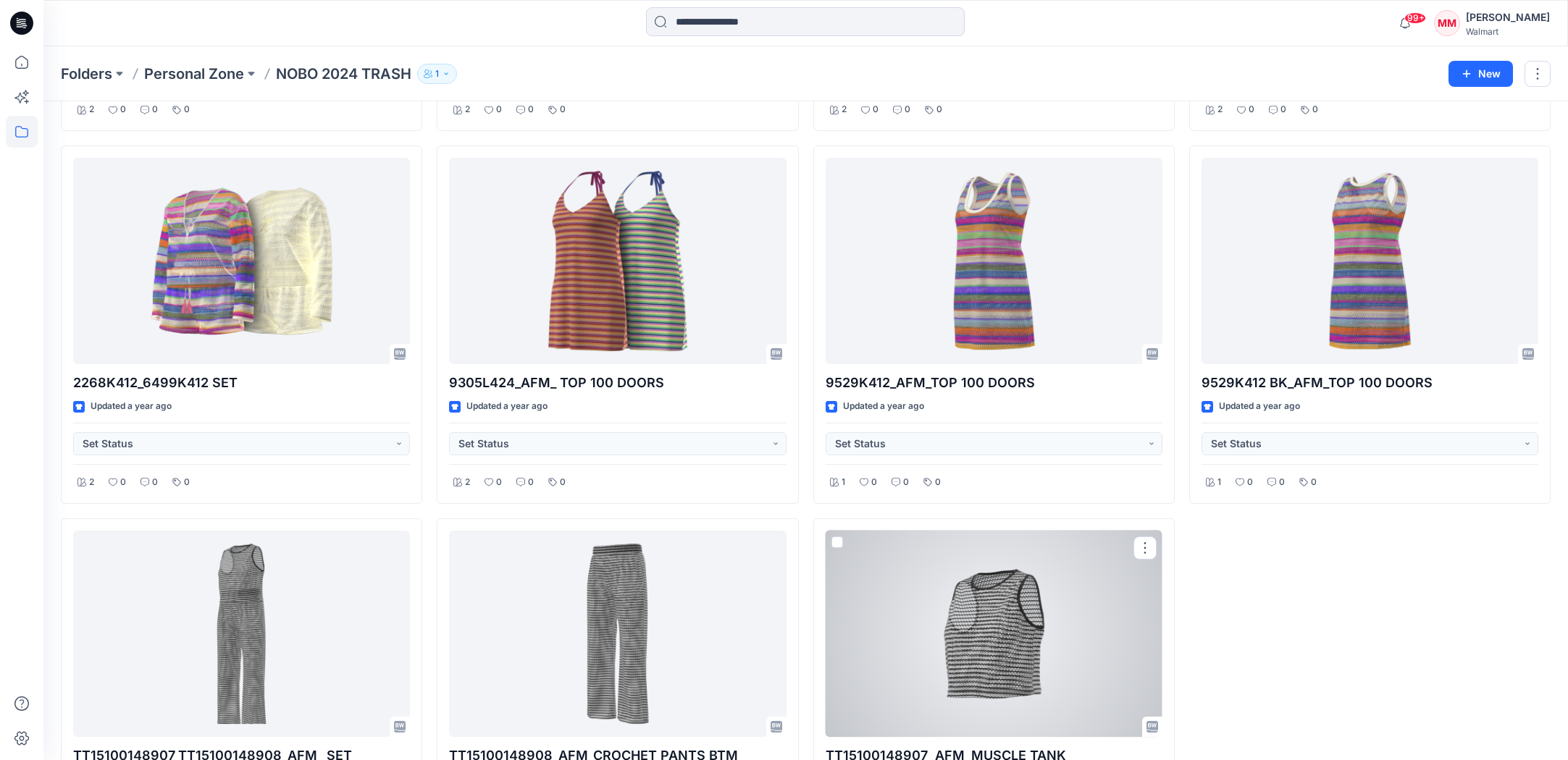
scroll to position [2014, 0]
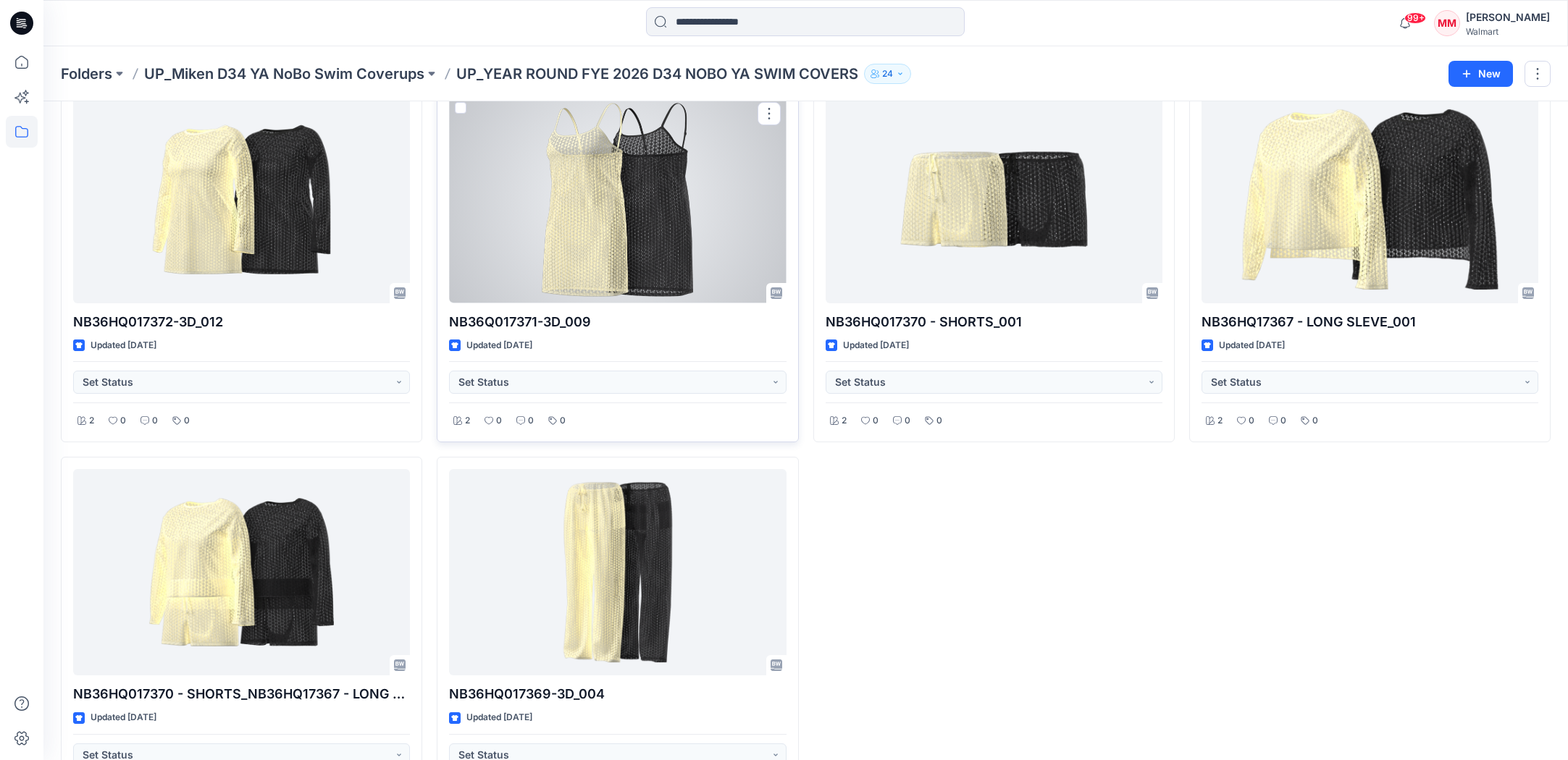
scroll to position [151, 0]
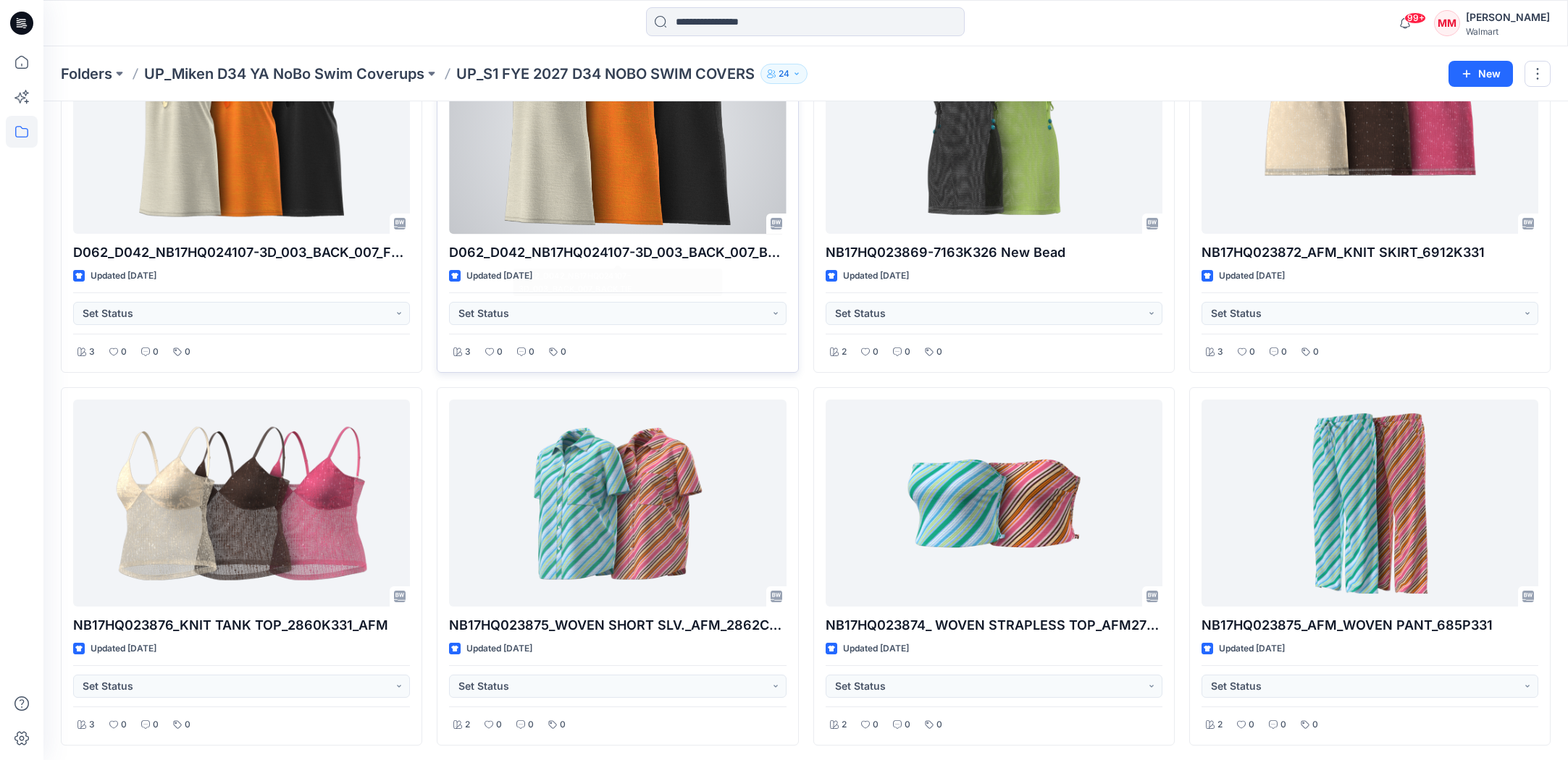
scroll to position [896, 0]
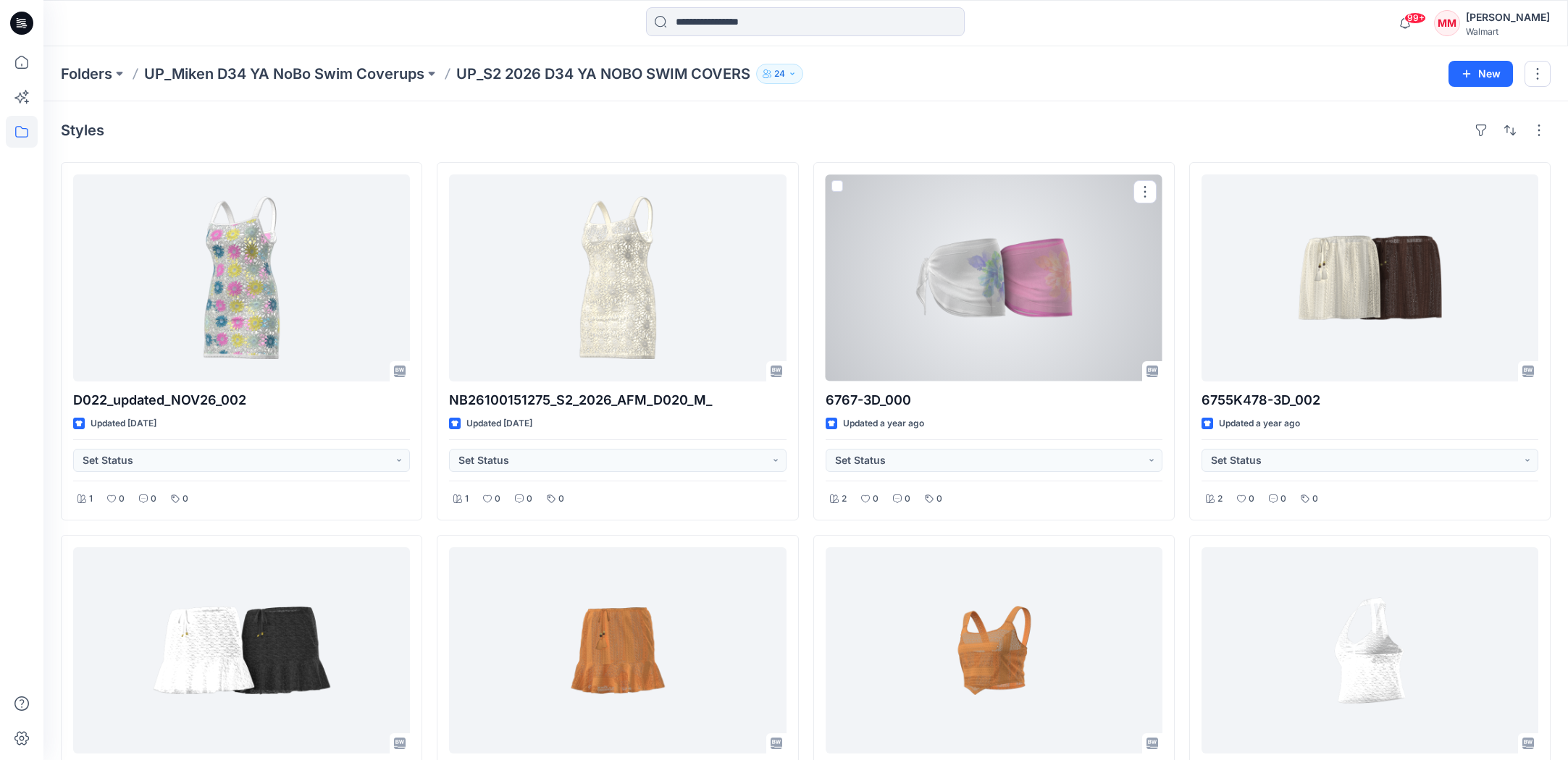
click at [995, 210] on div at bounding box center [994, 278] width 337 height 207
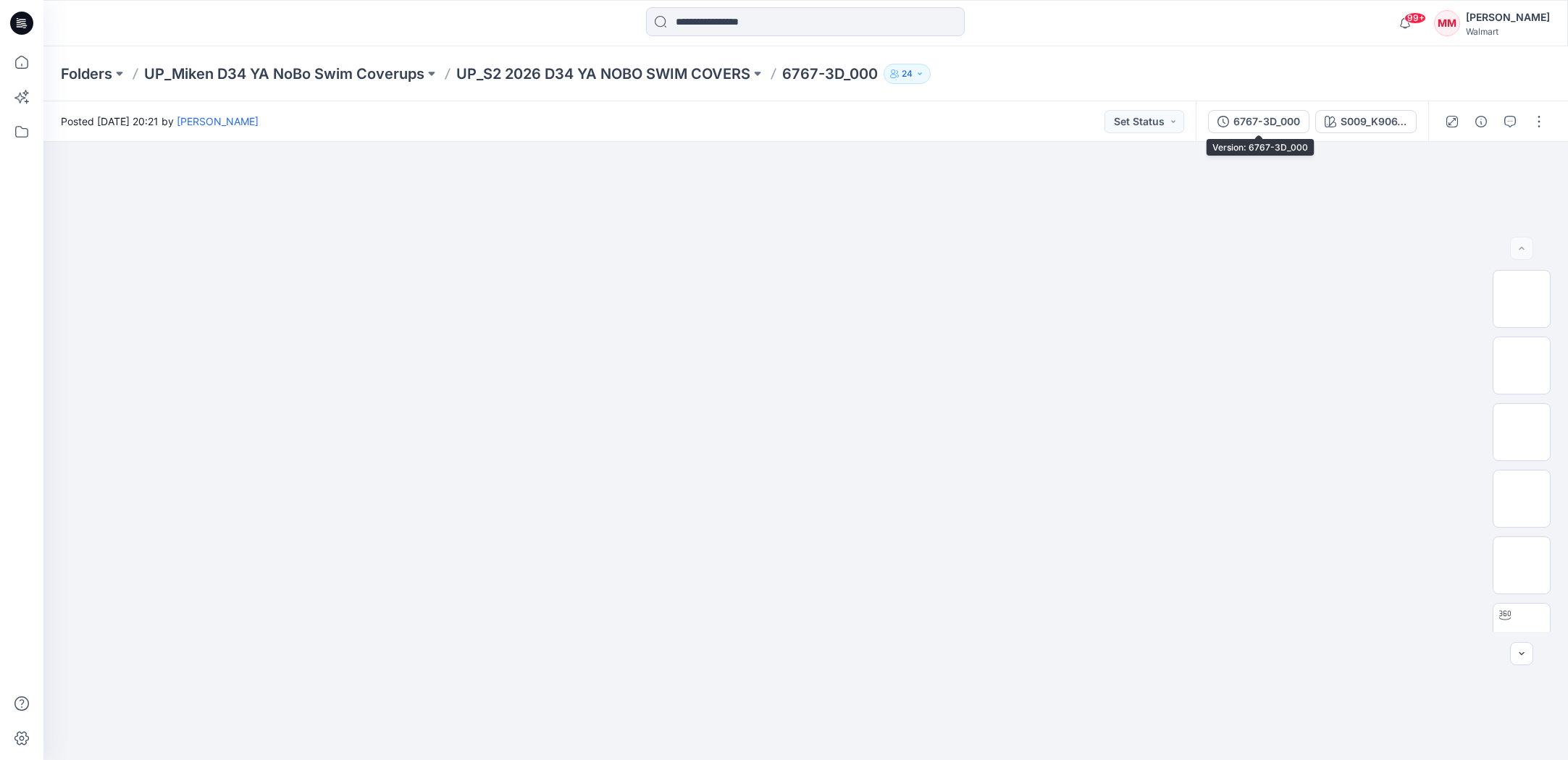
click at [1271, 118] on div "6767-3D_000" at bounding box center [1267, 121] width 67 height 16
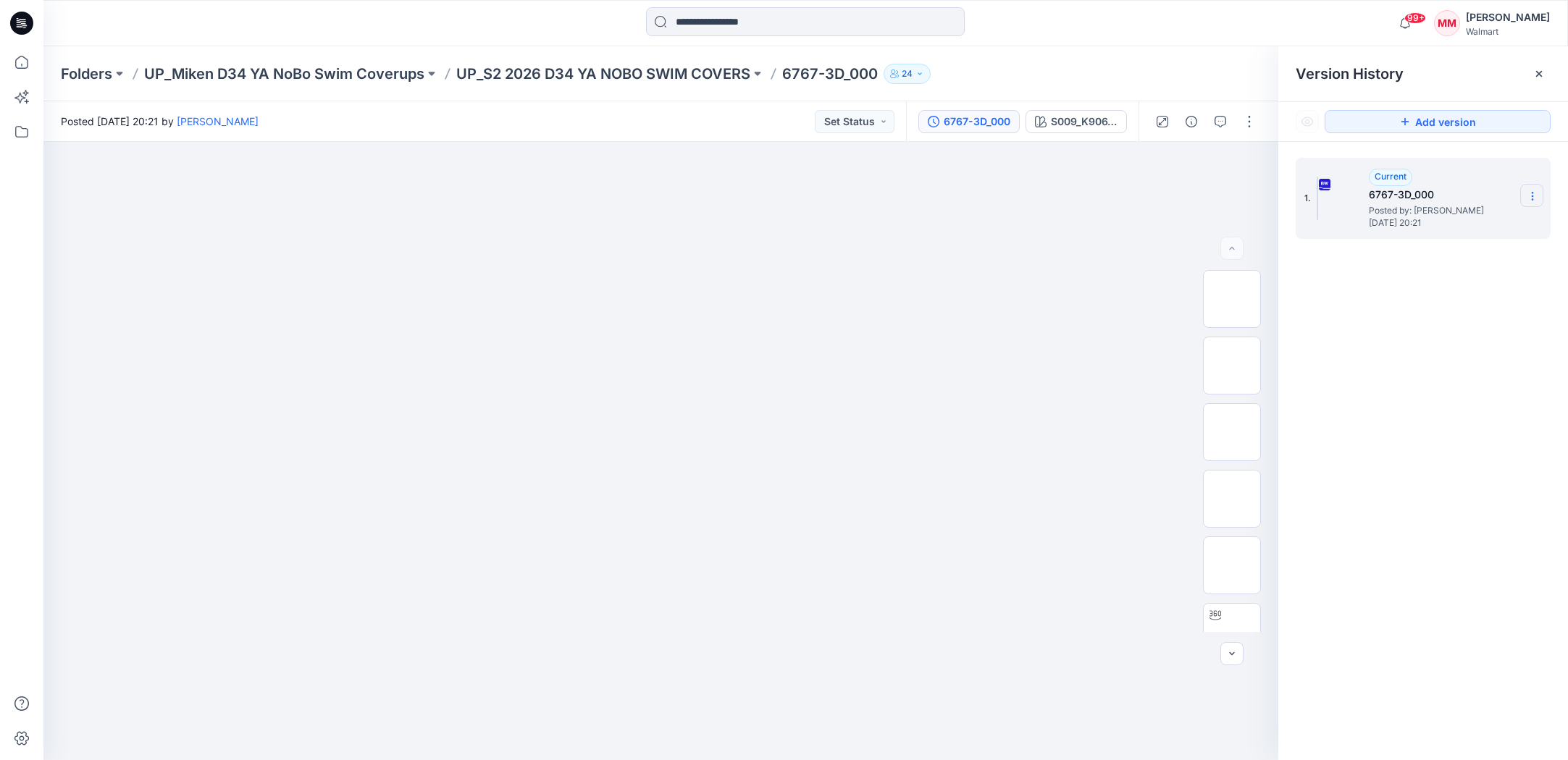
click at [1528, 197] on icon at bounding box center [1533, 196] width 11 height 11
click at [1470, 226] on span "Download Source BW File" at bounding box center [1459, 225] width 120 height 17
